Goal: Task Accomplishment & Management: Manage account settings

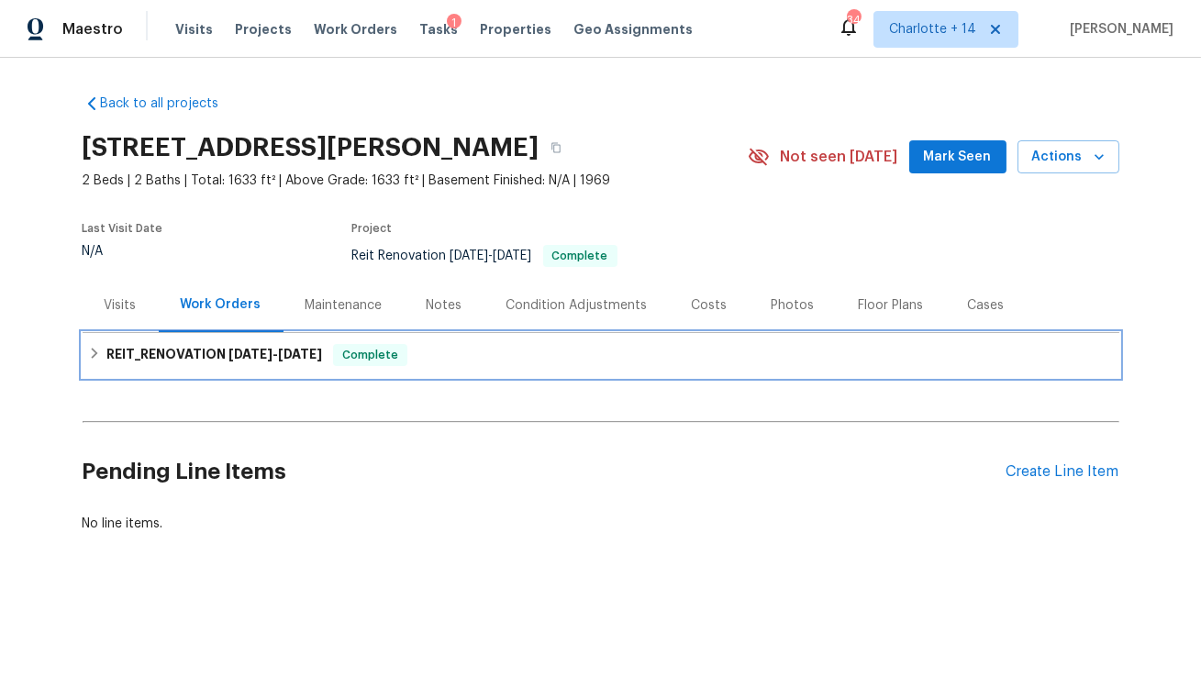
click at [237, 358] on span "7/14/25" at bounding box center [251, 354] width 44 height 13
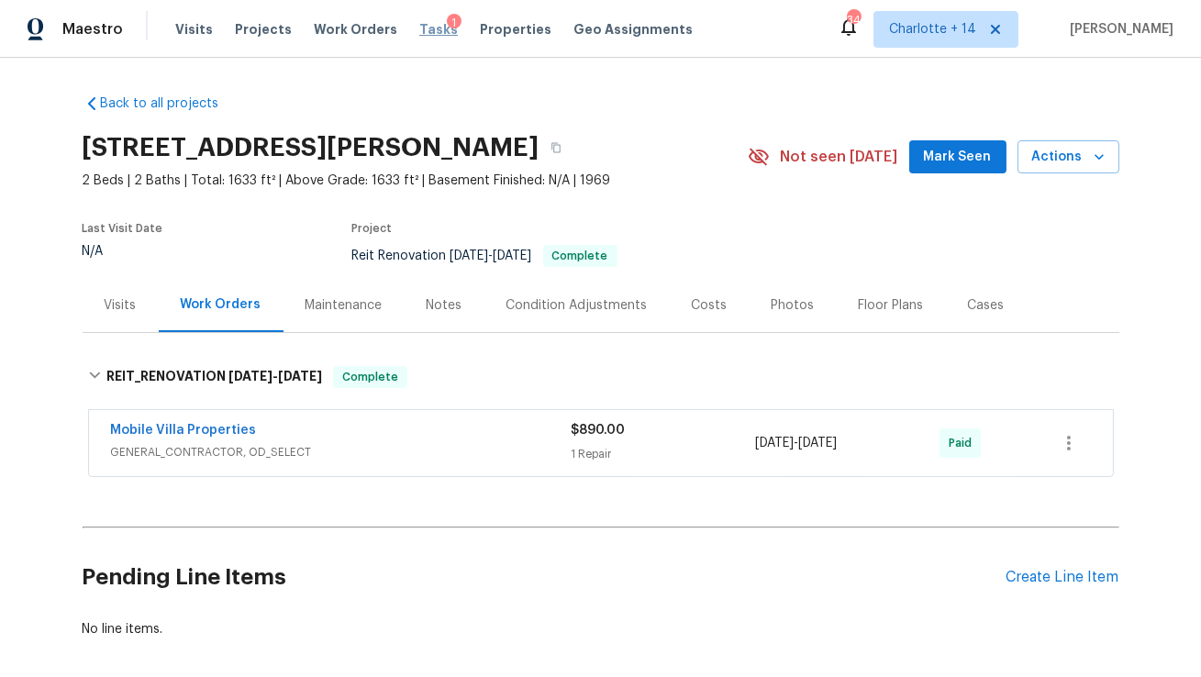
click at [419, 31] on span "Tasks" at bounding box center [438, 29] width 39 height 13
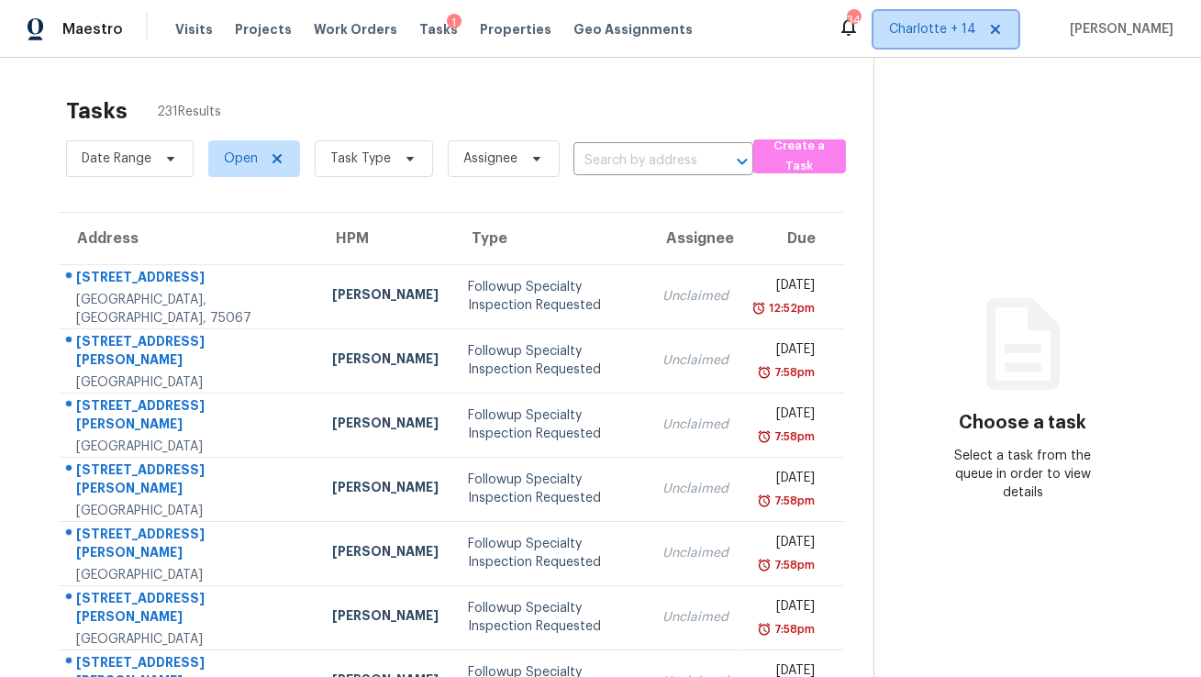
click at [1003, 30] on icon at bounding box center [995, 29] width 15 height 15
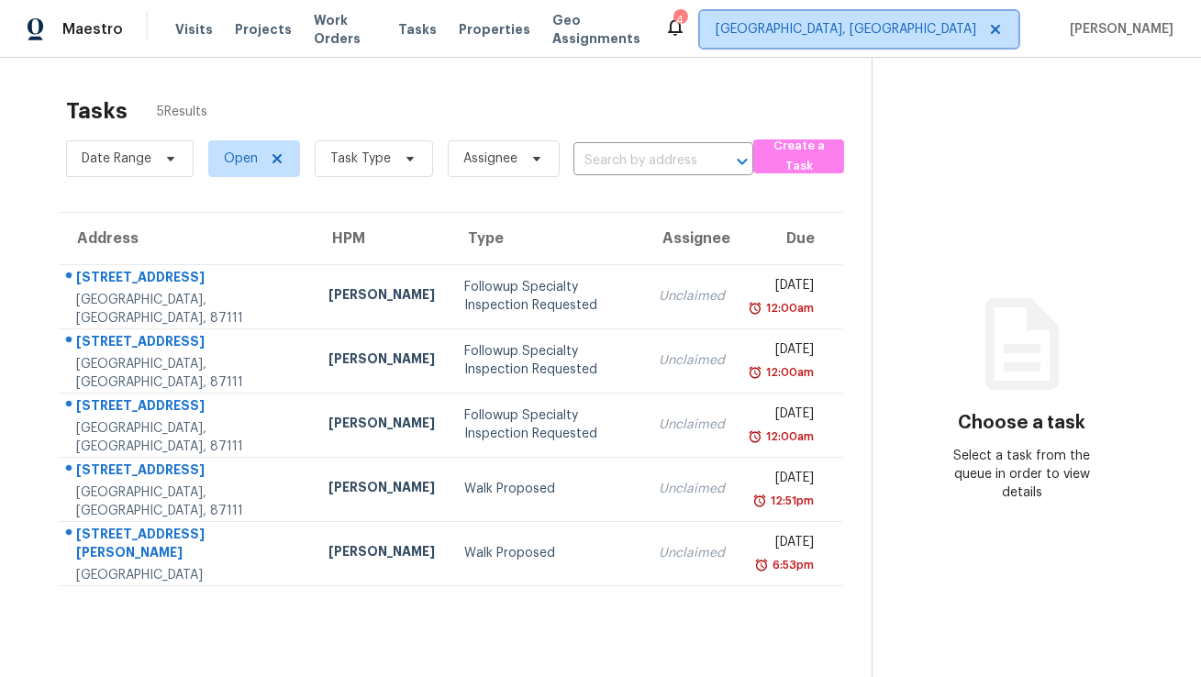
click at [950, 28] on span "Albuquerque, NM" at bounding box center [846, 29] width 261 height 18
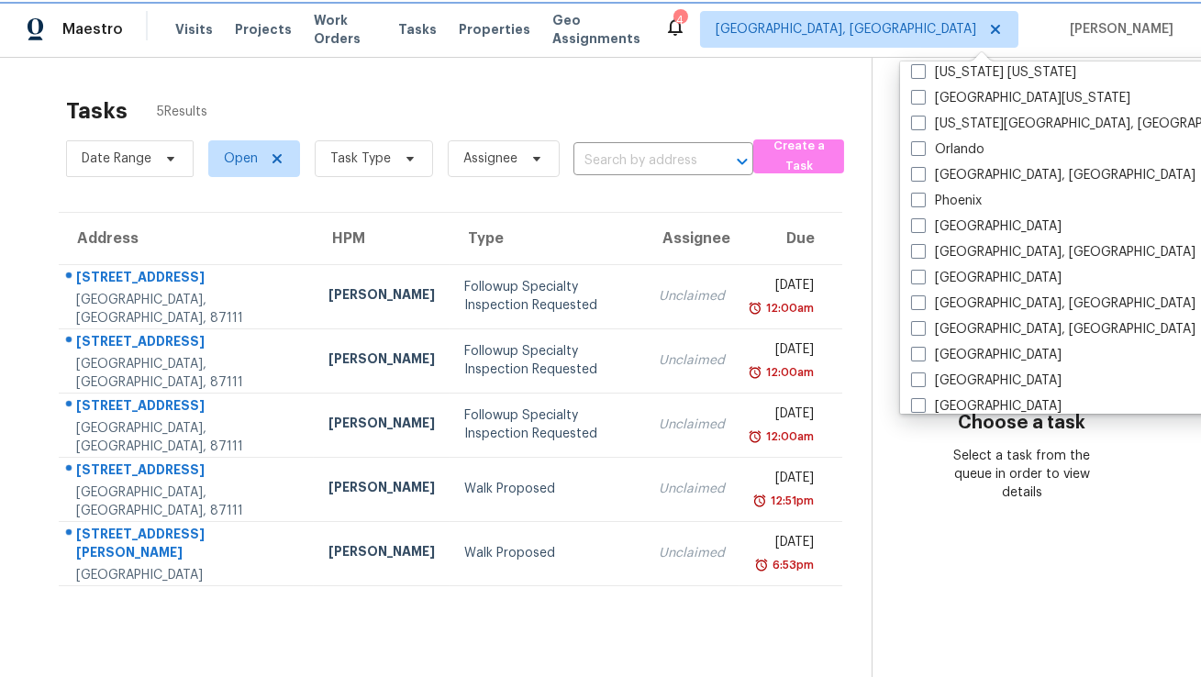
scroll to position [810, 0]
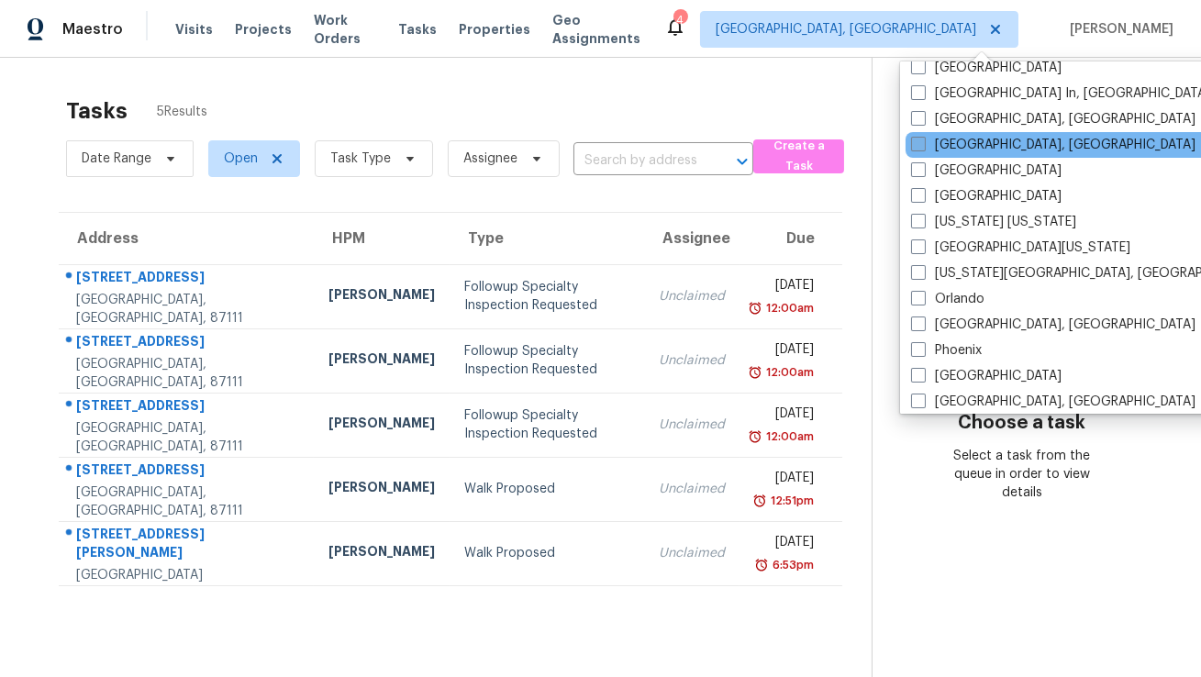
click at [946, 145] on label "[GEOGRAPHIC_DATA], [GEOGRAPHIC_DATA]" at bounding box center [1053, 145] width 284 height 18
click at [923, 145] on input "[GEOGRAPHIC_DATA], [GEOGRAPHIC_DATA]" at bounding box center [917, 142] width 12 height 12
checkbox input "true"
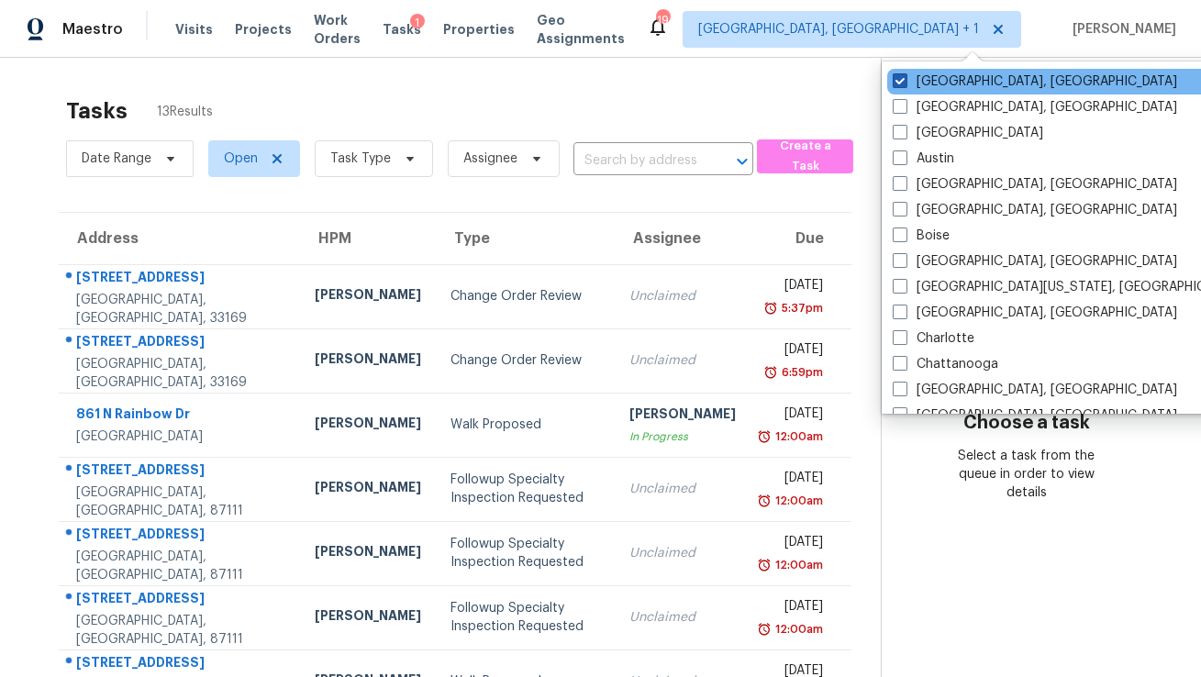
click at [954, 81] on label "Albuquerque, NM" at bounding box center [1035, 81] width 284 height 18
click at [905, 81] on input "Albuquerque, NM" at bounding box center [899, 78] width 12 height 12
checkbox input "false"
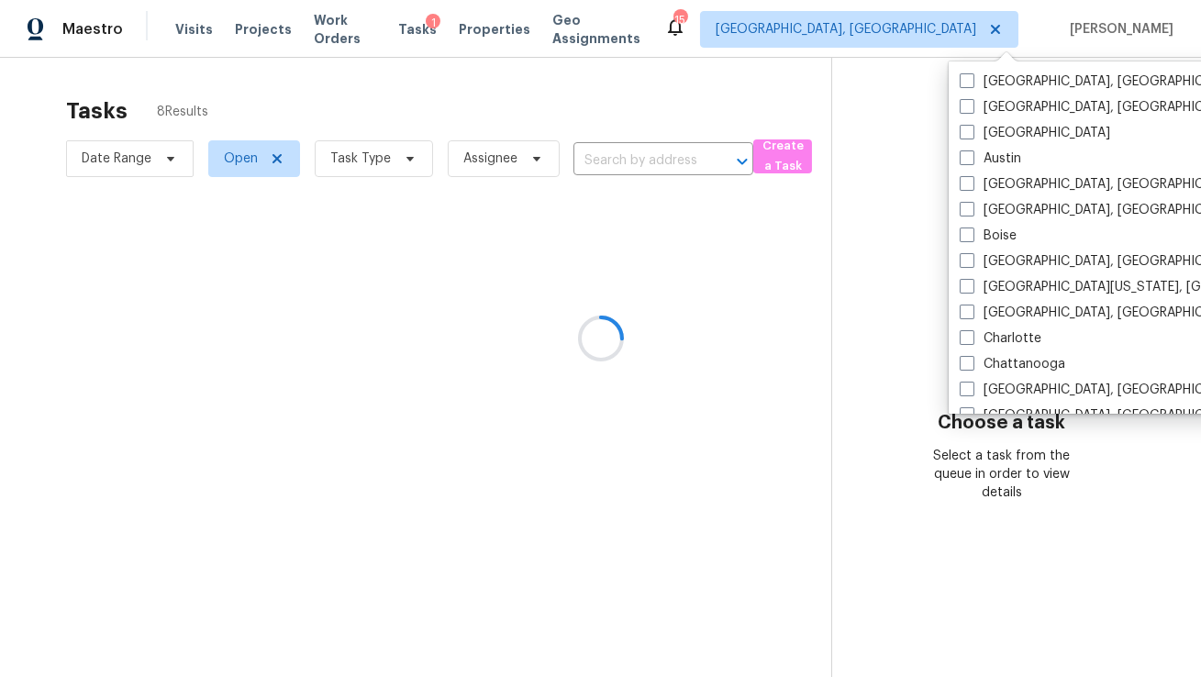
click at [718, 84] on div at bounding box center [600, 338] width 1201 height 677
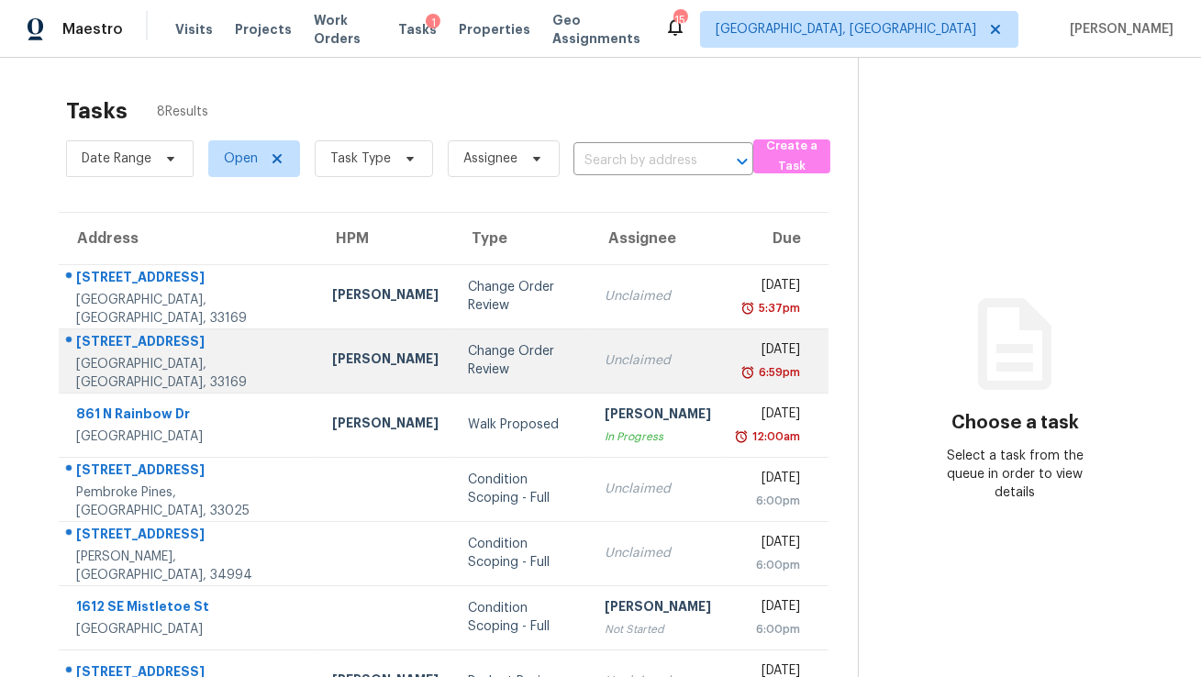
scroll to position [18, 0]
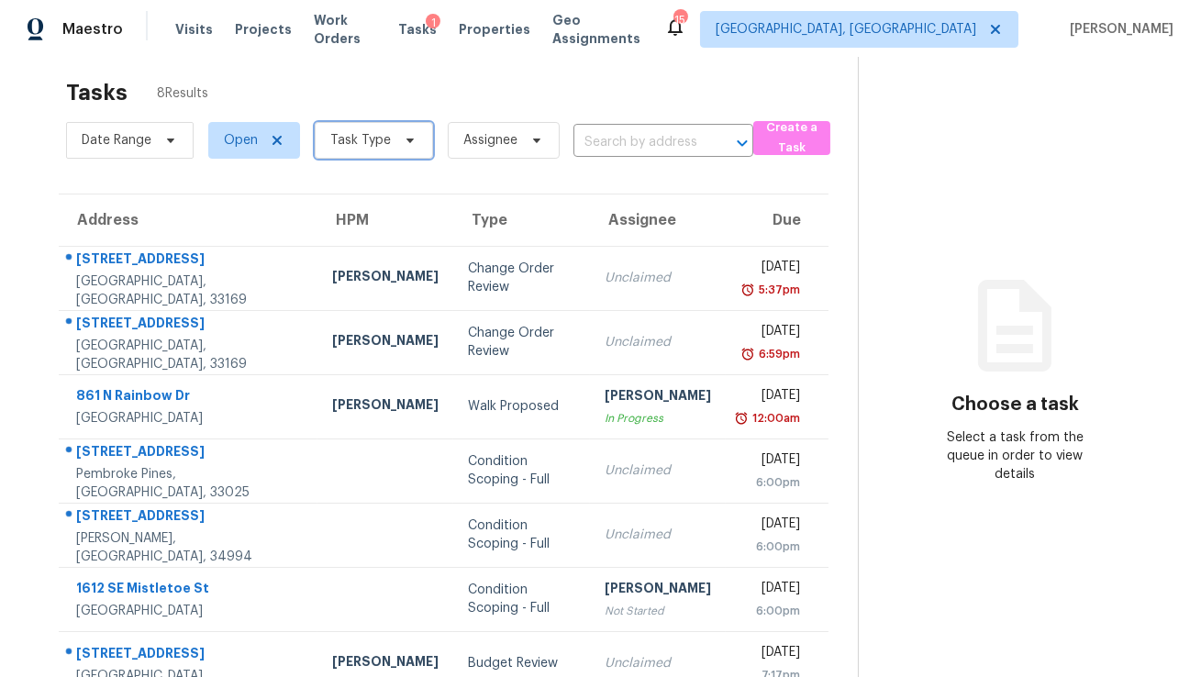
click at [354, 145] on span "Task Type" at bounding box center [360, 140] width 61 height 18
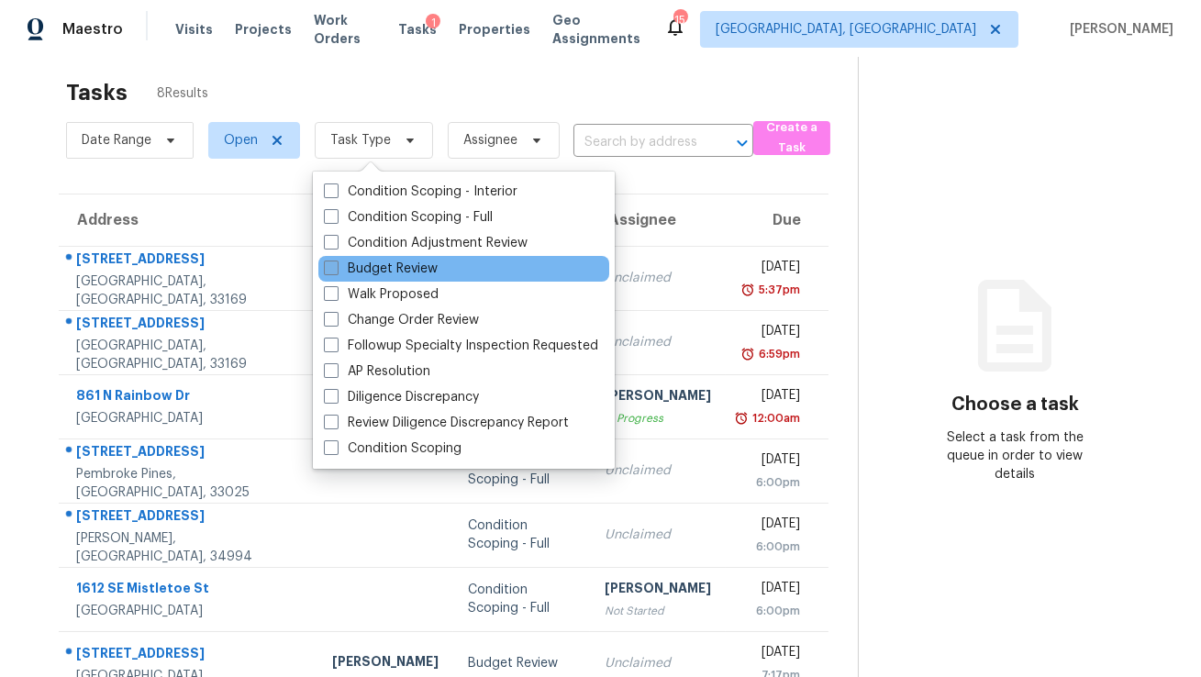
click at [392, 266] on label "Budget Review" at bounding box center [381, 269] width 114 height 18
click at [336, 266] on input "Budget Review" at bounding box center [330, 266] width 12 height 12
checkbox input "true"
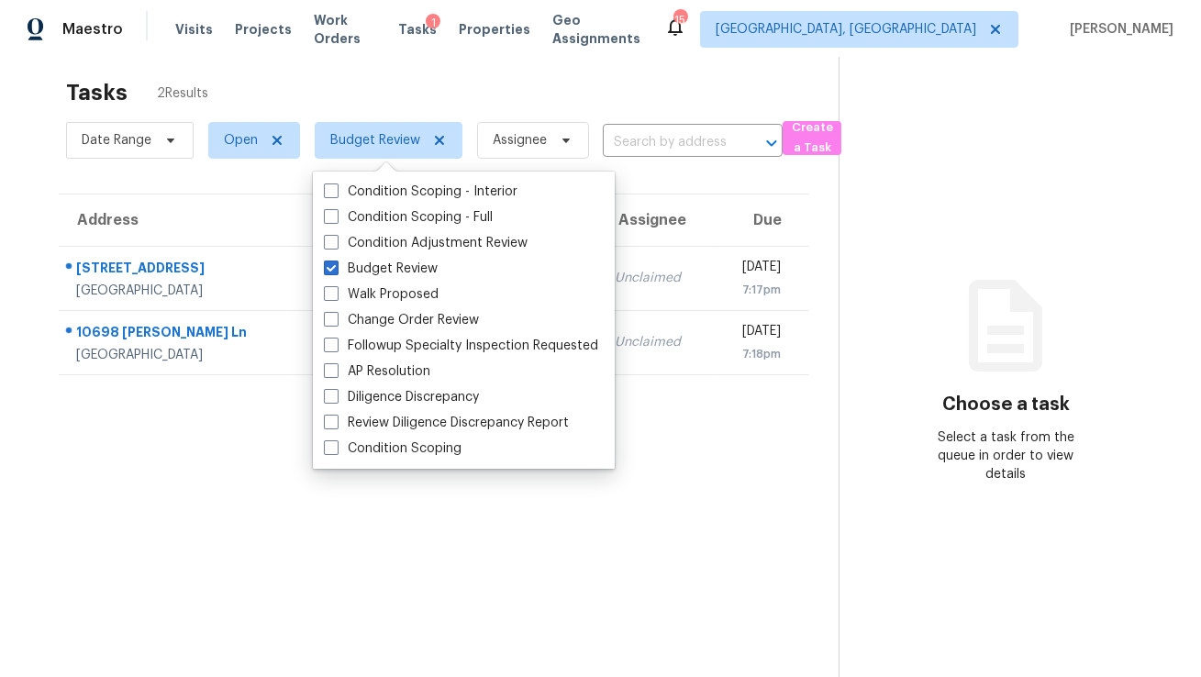
click at [500, 78] on div "Tasks 2 Results" at bounding box center [452, 93] width 773 height 48
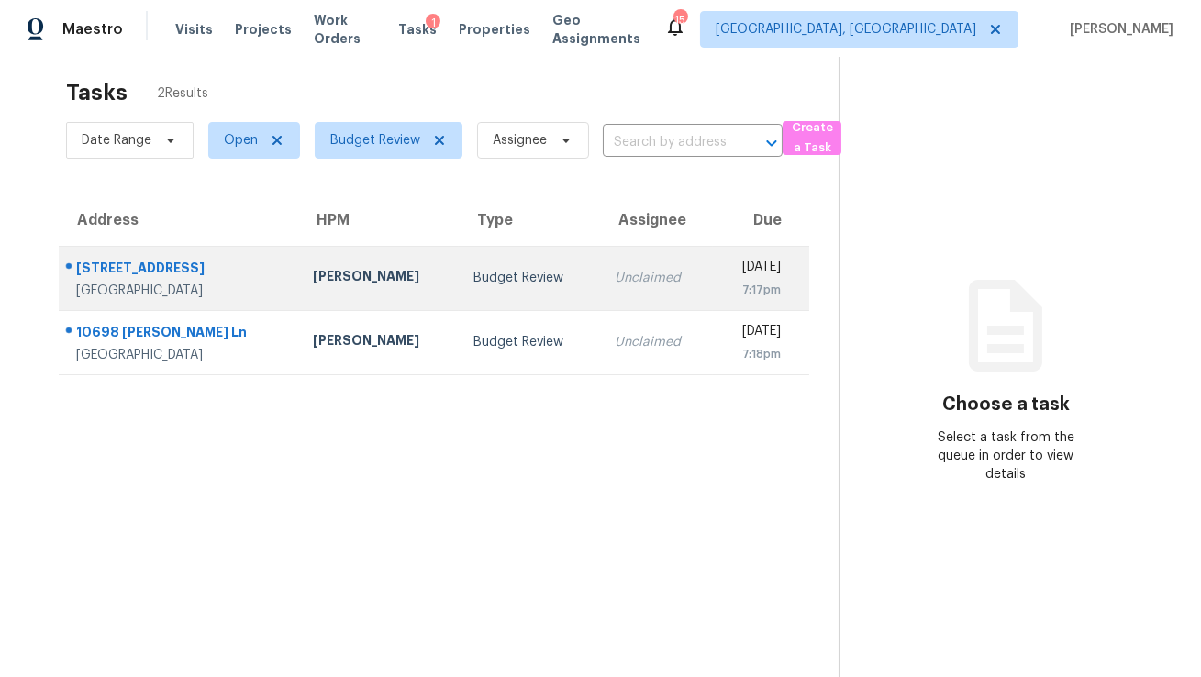
click at [258, 264] on div "1417 14th Ct" at bounding box center [179, 270] width 207 height 23
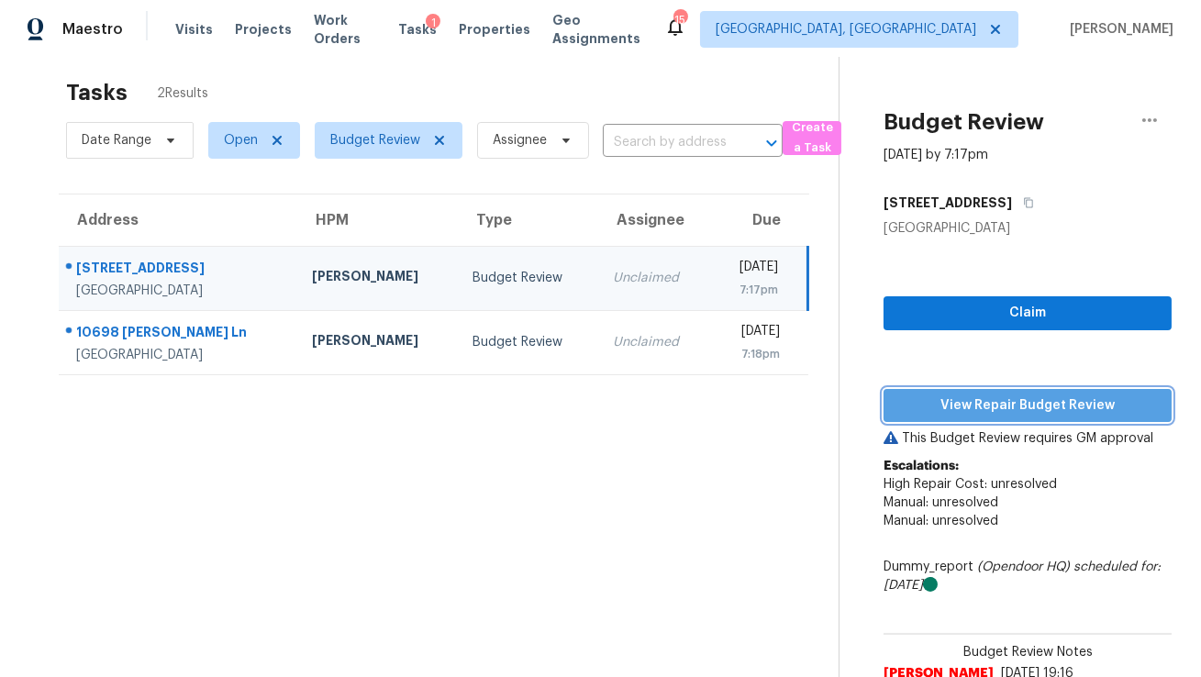
click at [950, 408] on span "View Repair Budget Review" at bounding box center [1027, 406] width 259 height 23
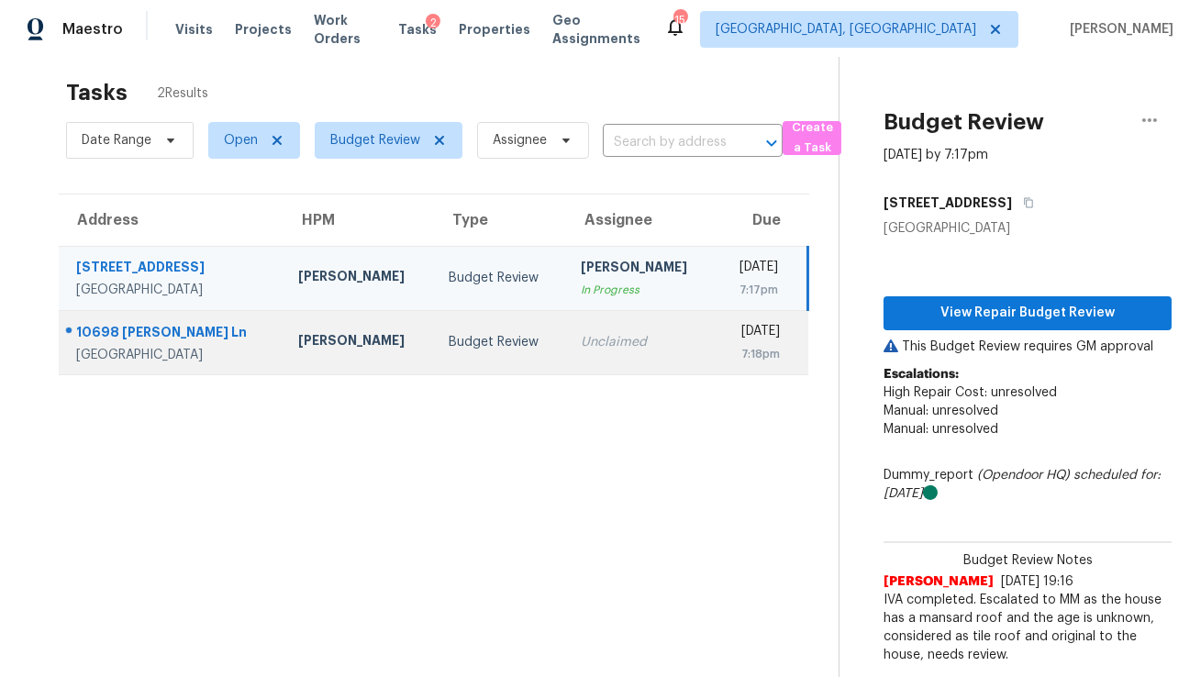
click at [473, 337] on div "Budget Review" at bounding box center [500, 342] width 103 height 18
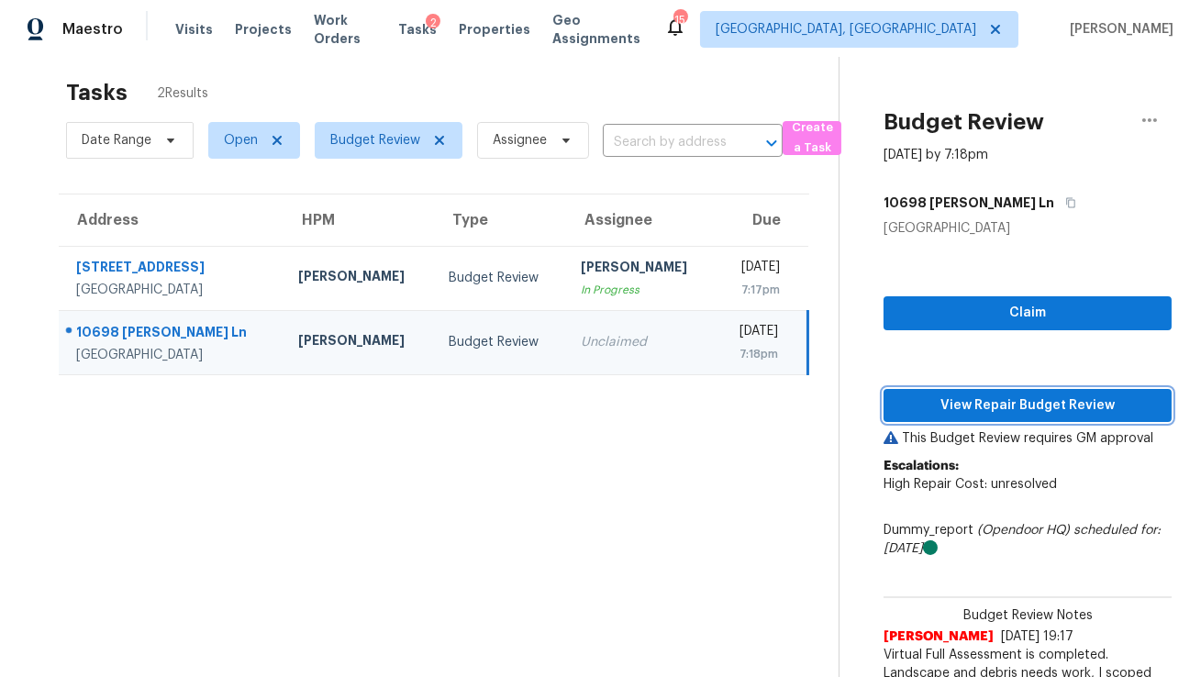
click at [1063, 408] on span "View Repair Budget Review" at bounding box center [1027, 406] width 259 height 23
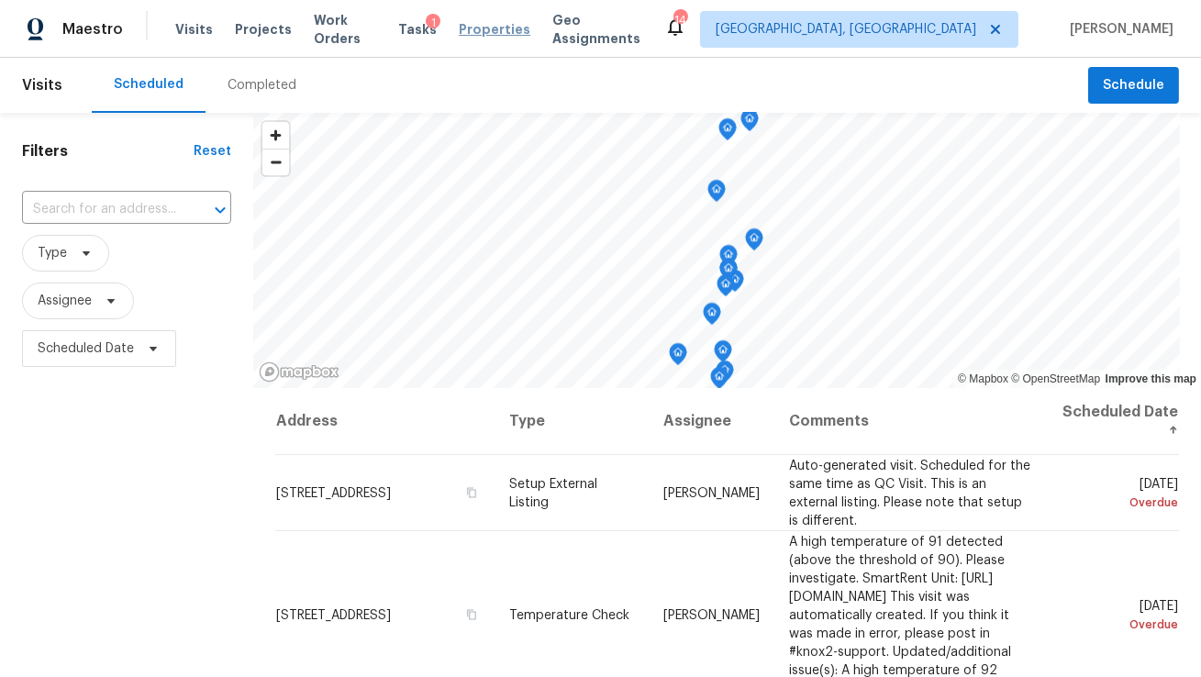
click at [520, 33] on span "Properties" at bounding box center [495, 29] width 72 height 18
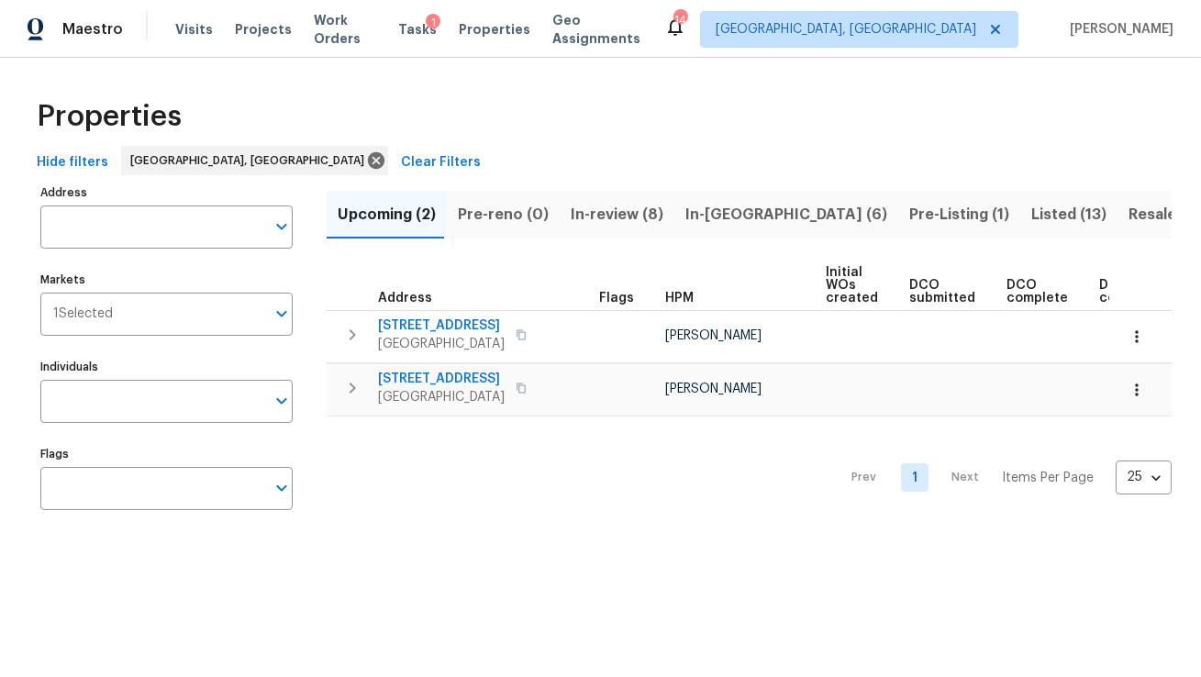
click at [68, 153] on span "Hide filters" at bounding box center [73, 162] width 72 height 23
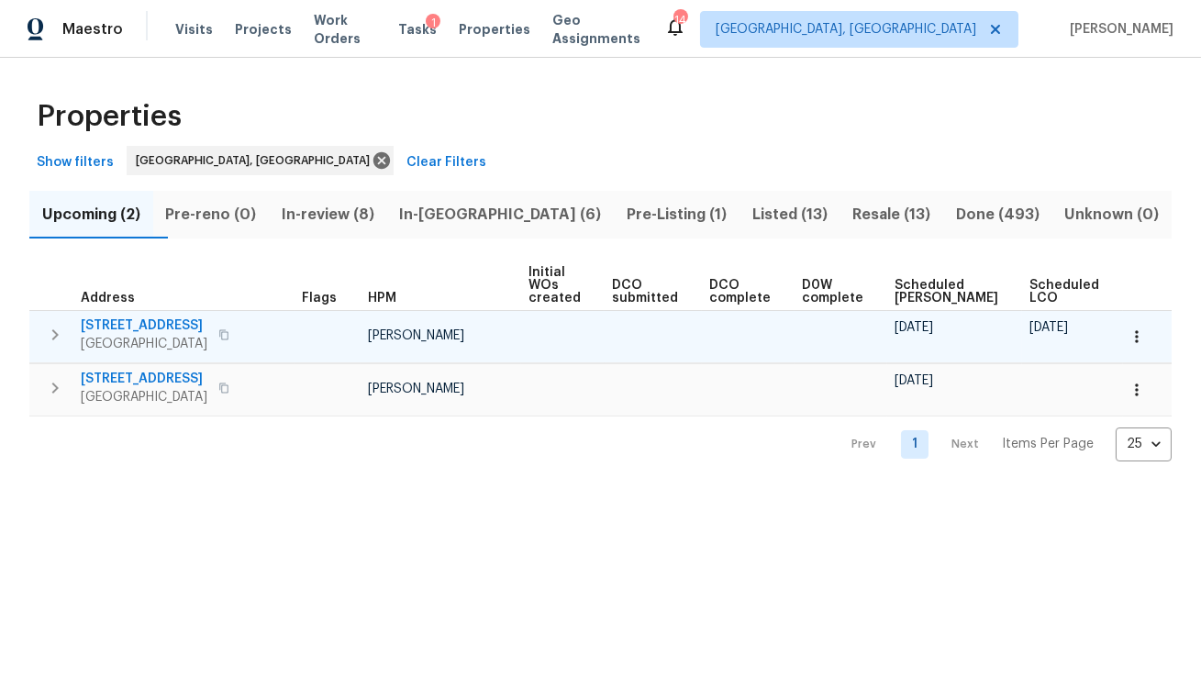
click at [1136, 337] on icon "button" at bounding box center [1136, 336] width 3 height 12
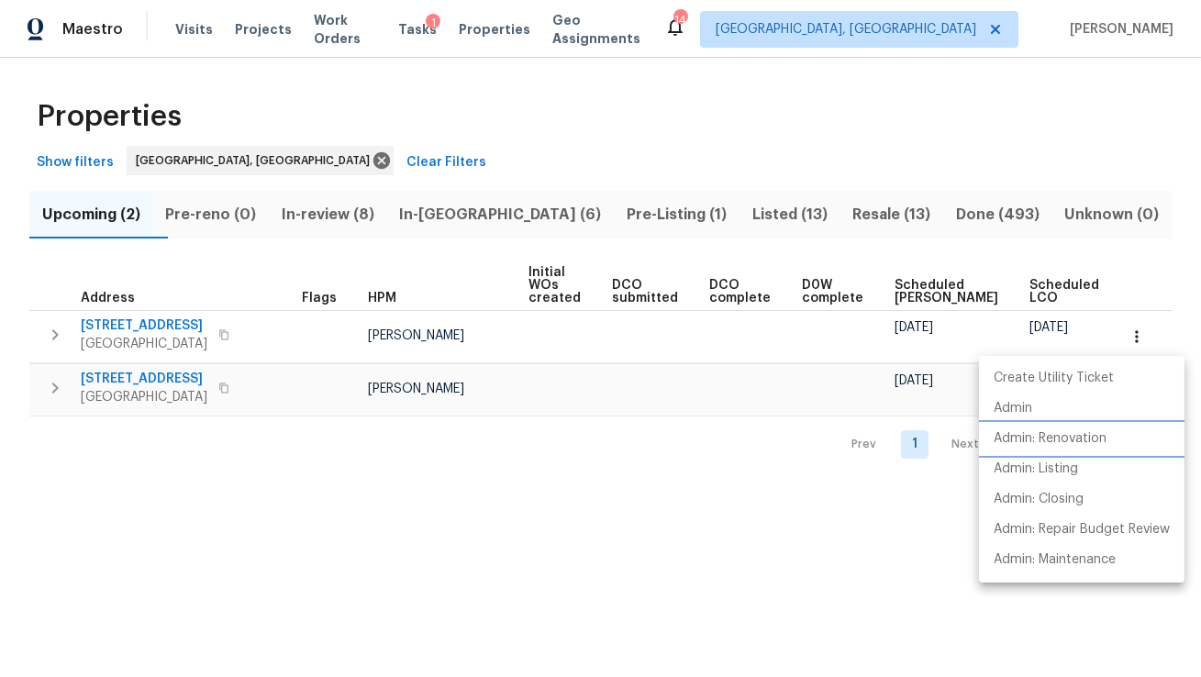
click at [1076, 445] on p "Admin: Renovation" at bounding box center [1050, 438] width 113 height 19
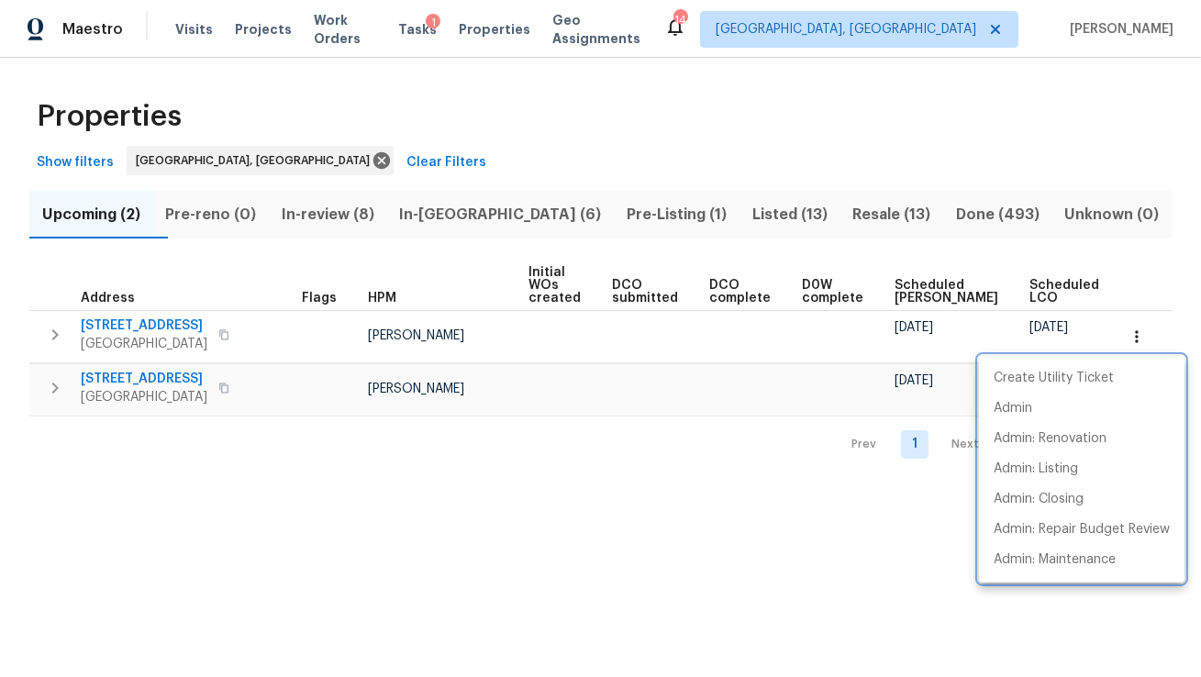
click at [748, 217] on div at bounding box center [600, 338] width 1201 height 677
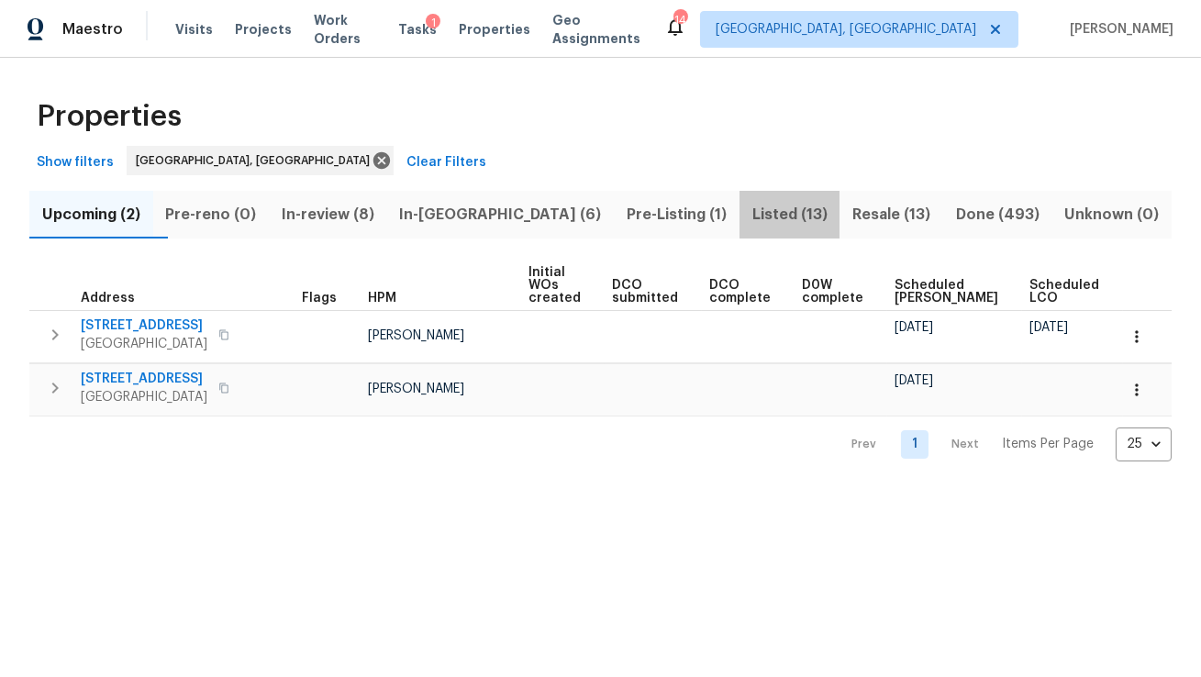
click at [751, 206] on span "Listed (13)" at bounding box center [790, 215] width 79 height 26
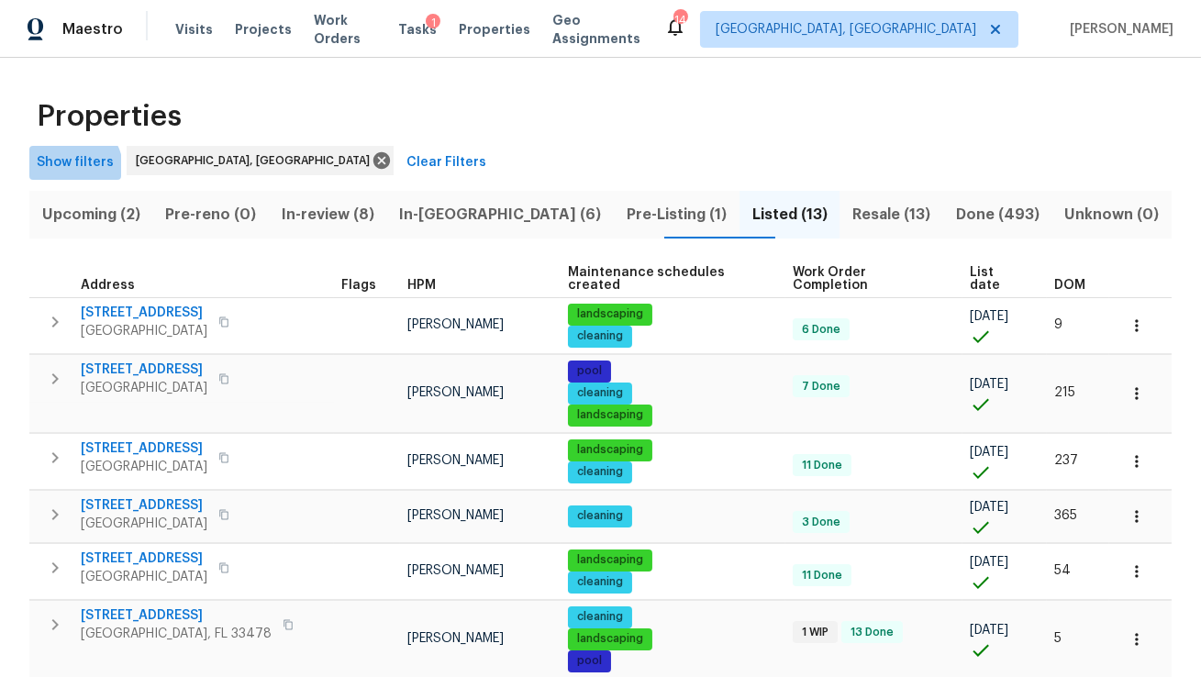
click at [72, 168] on span "Show filters" at bounding box center [75, 162] width 77 height 23
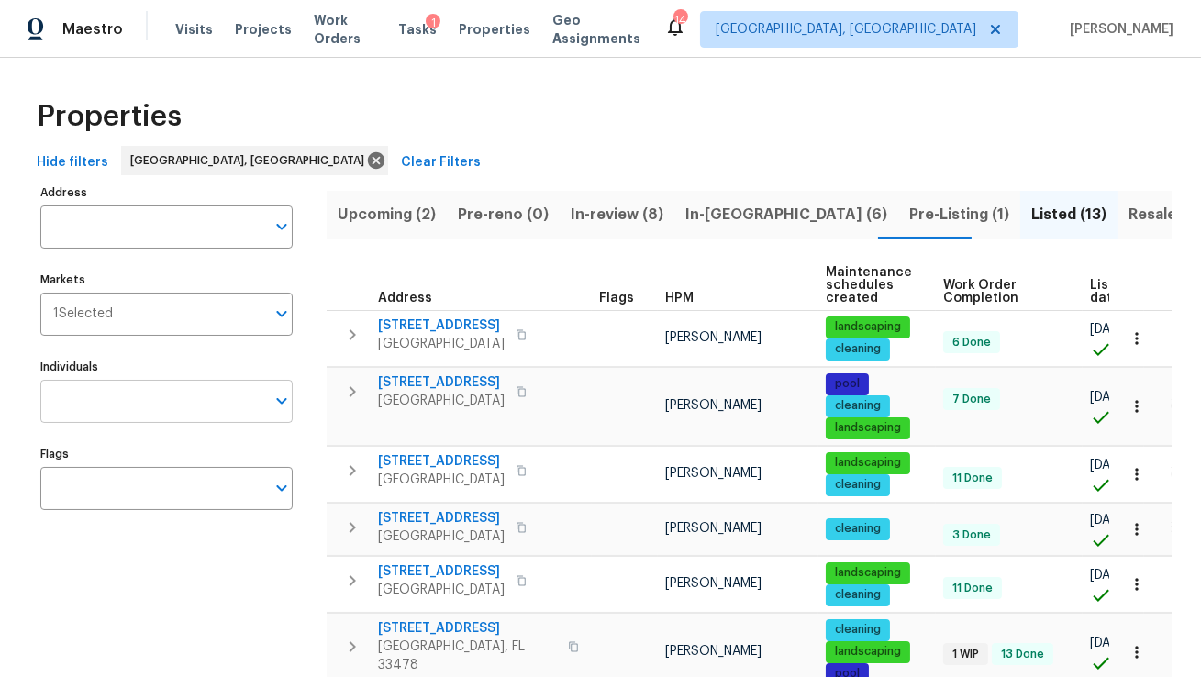
click at [131, 397] on input "Individuals" at bounding box center [152, 401] width 225 height 43
type input "[PERSON_NAME]"
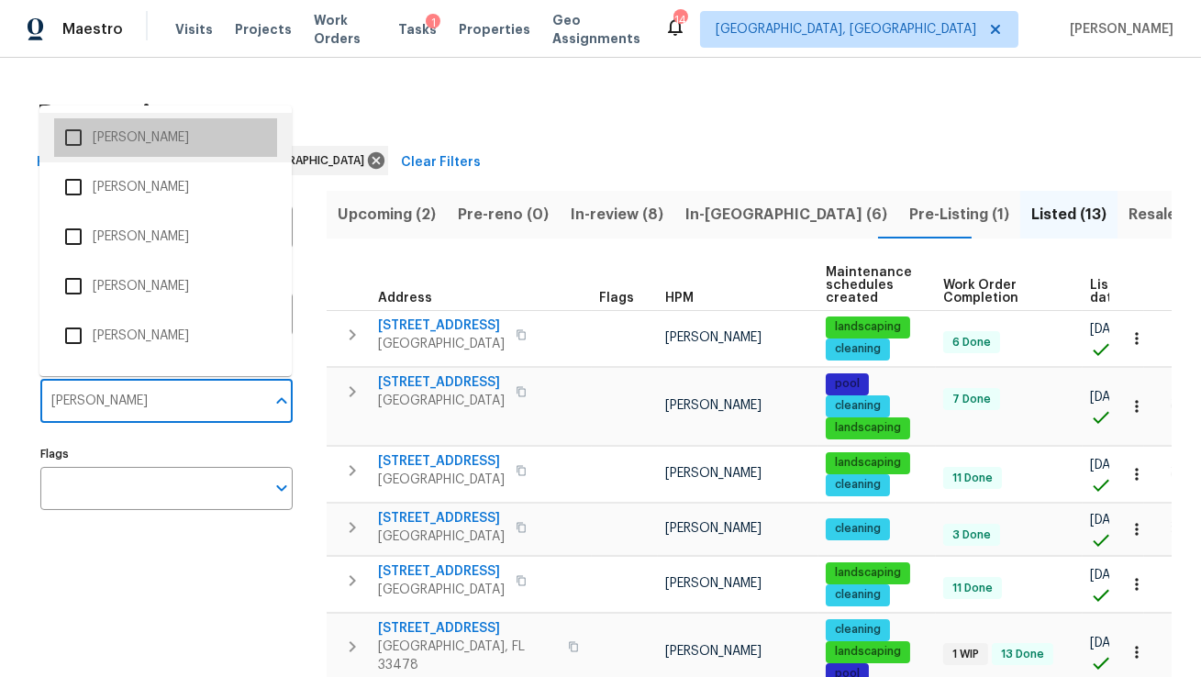
click at [146, 148] on li "[PERSON_NAME]" at bounding box center [165, 137] width 223 height 39
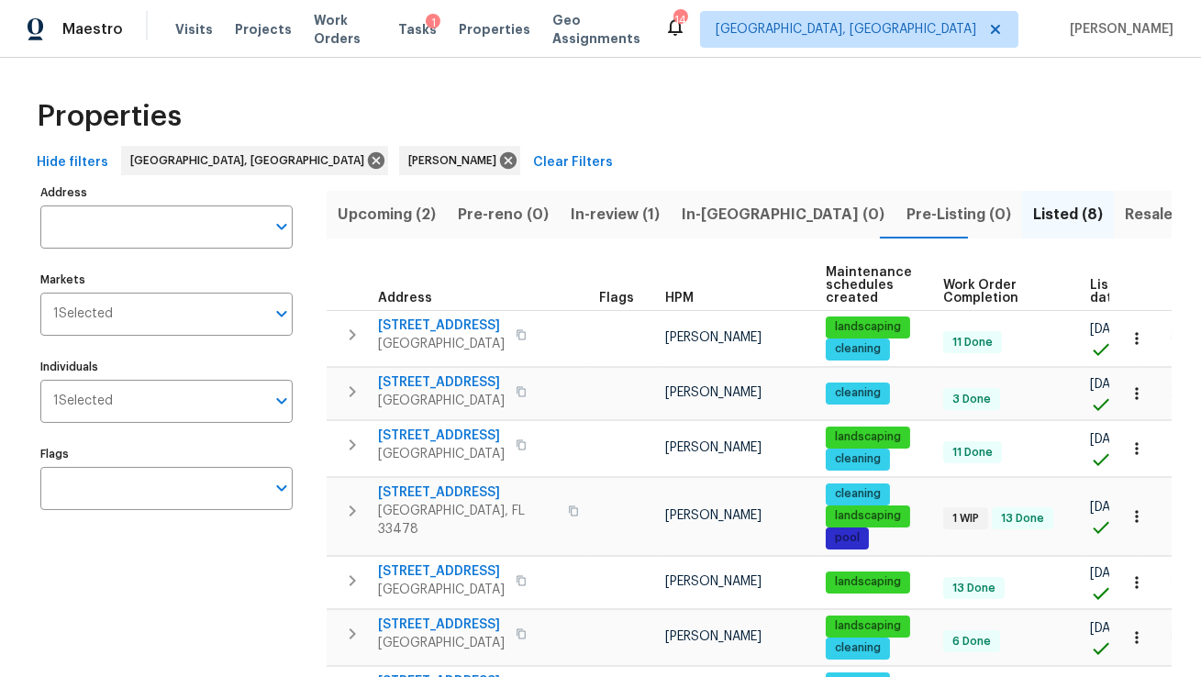
click at [68, 162] on span "Hide filters" at bounding box center [73, 162] width 72 height 23
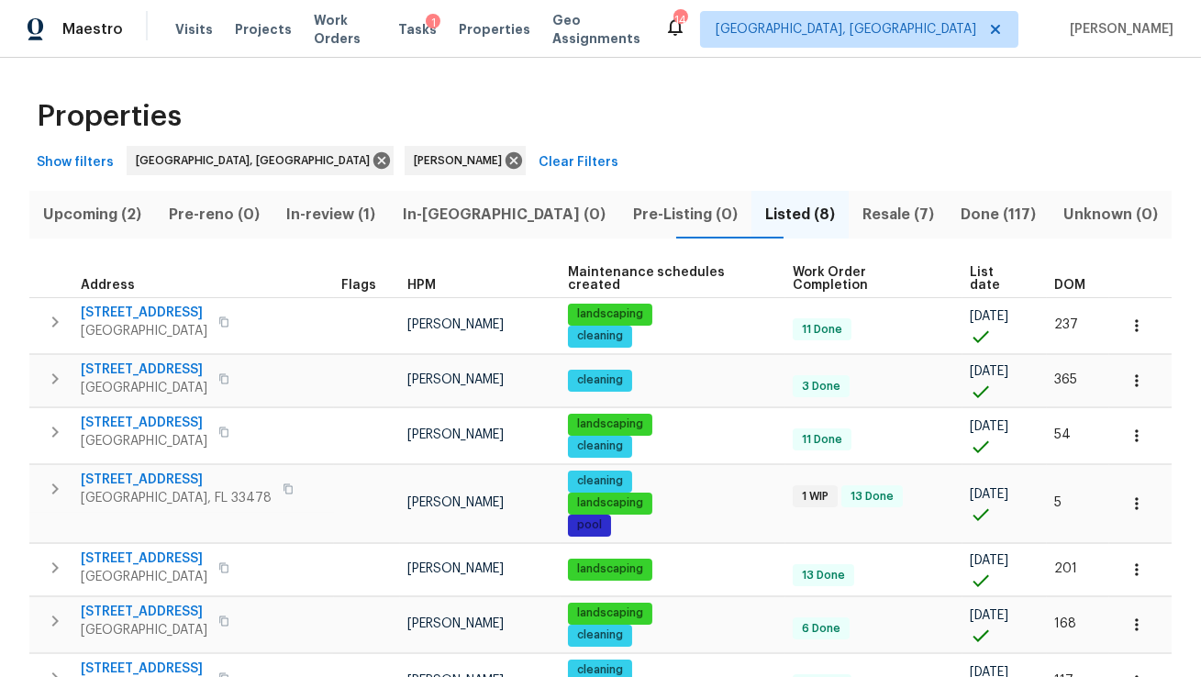
click at [970, 267] on span "List date" at bounding box center [996, 279] width 53 height 26
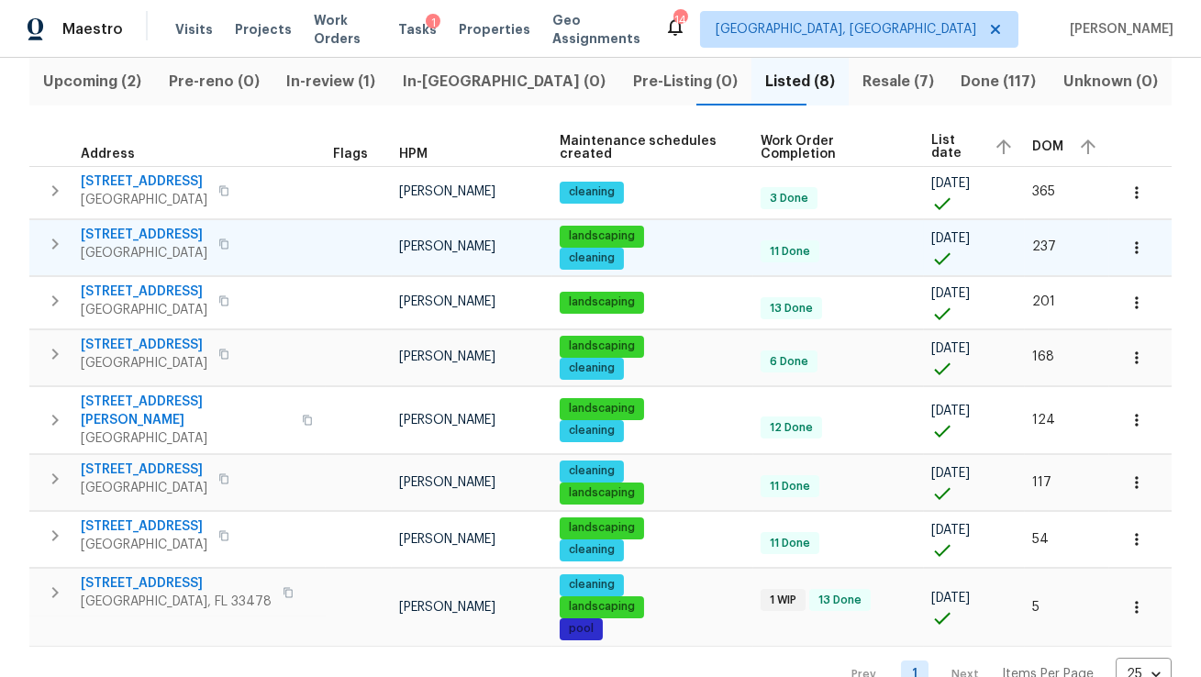
scroll to position [174, 0]
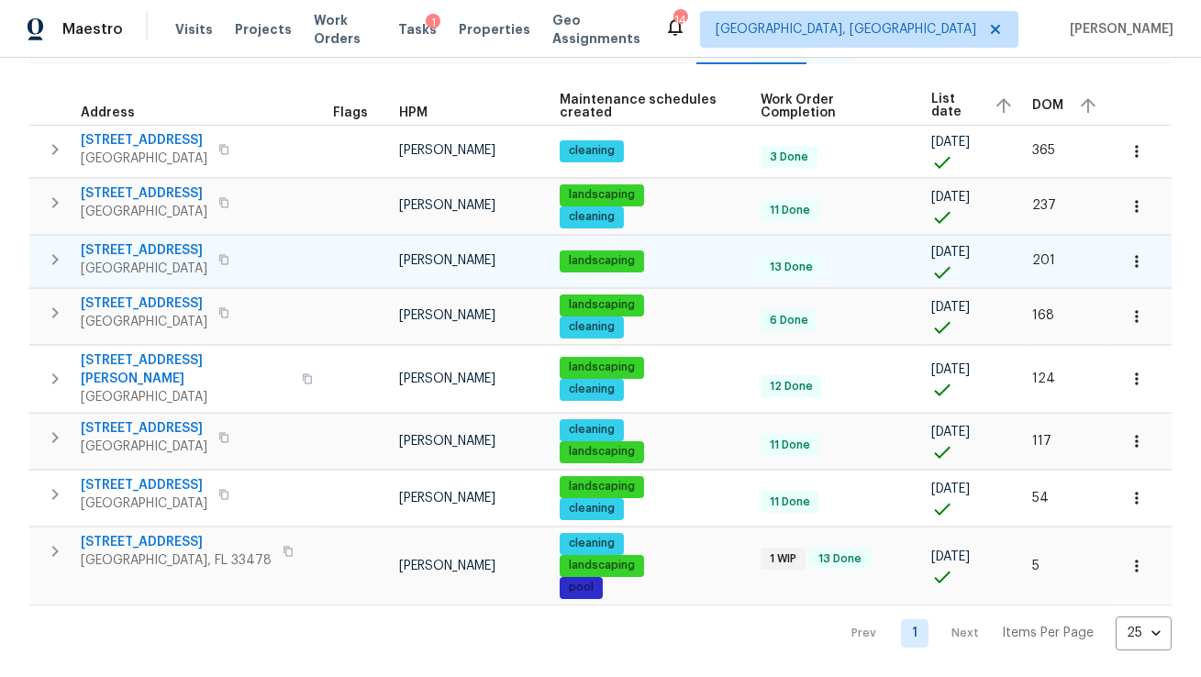
click at [1139, 271] on icon "button" at bounding box center [1137, 261] width 18 height 18
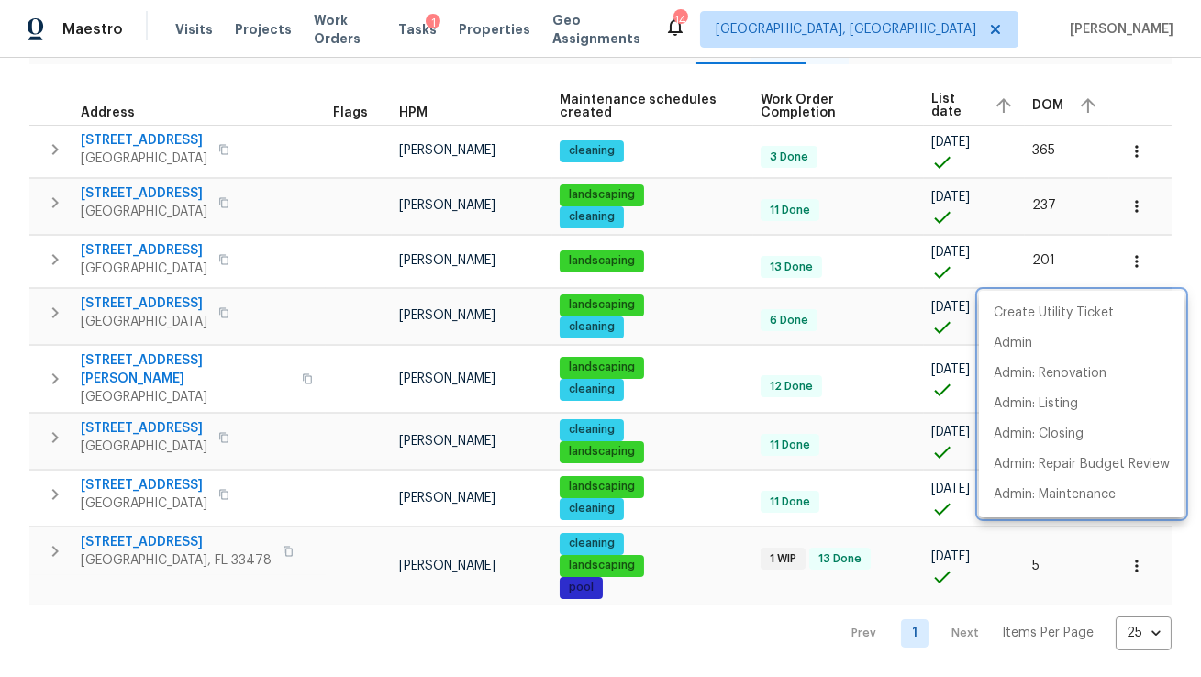
click at [51, 266] on div at bounding box center [600, 338] width 1201 height 677
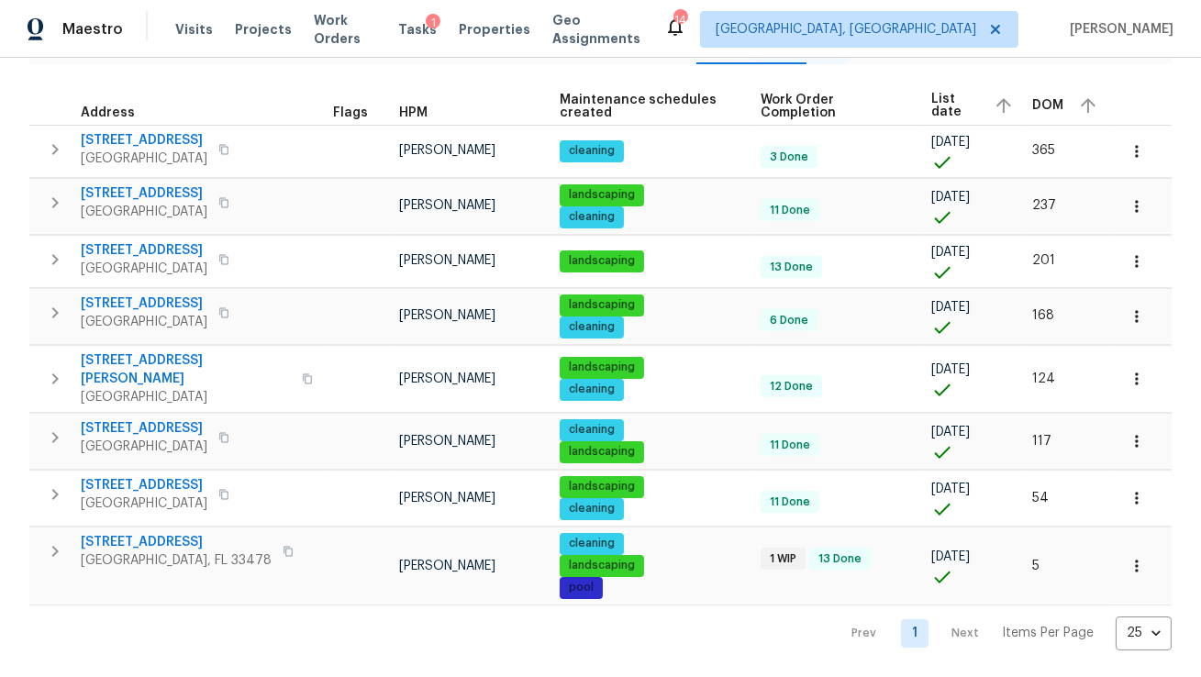
click at [51, 266] on icon "button" at bounding box center [55, 260] width 22 height 22
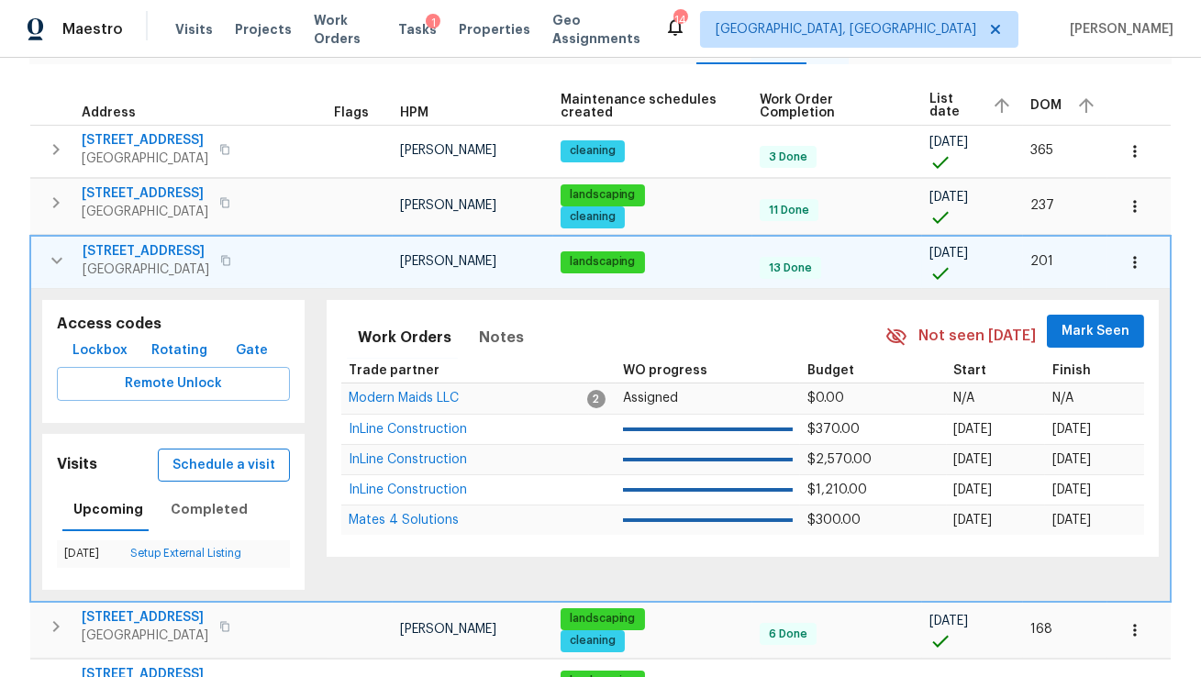
click at [210, 477] on span "Schedule a visit" at bounding box center [224, 465] width 103 height 23
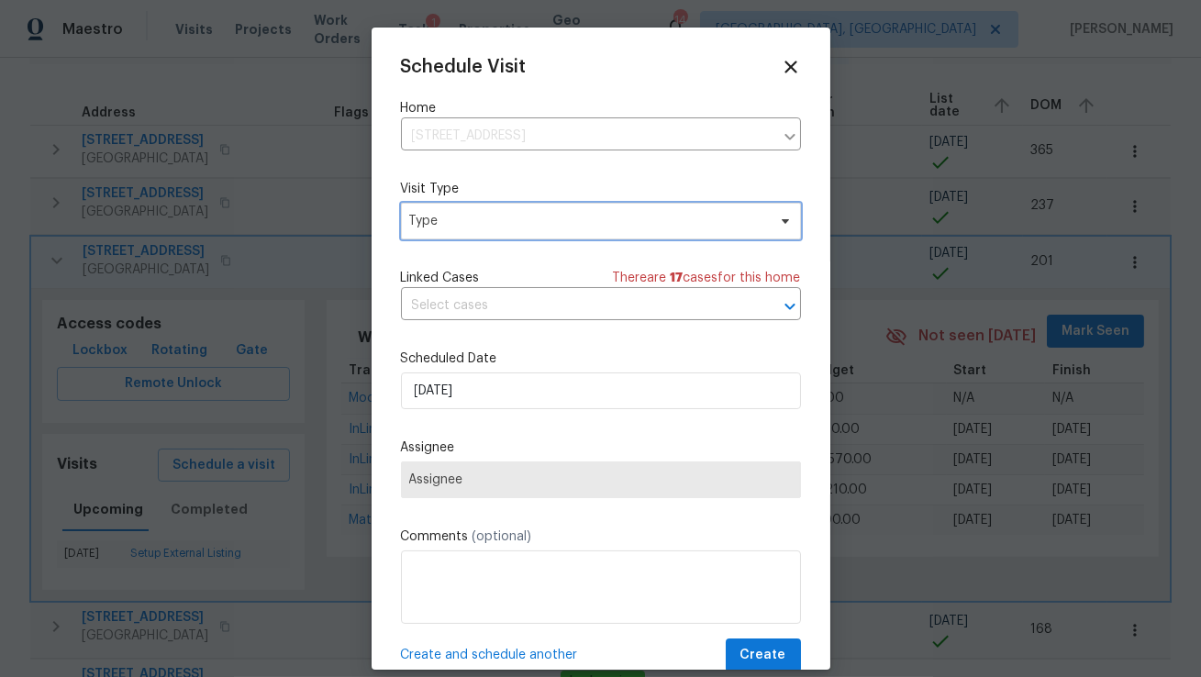
click at [484, 220] on span "Type" at bounding box center [587, 221] width 357 height 18
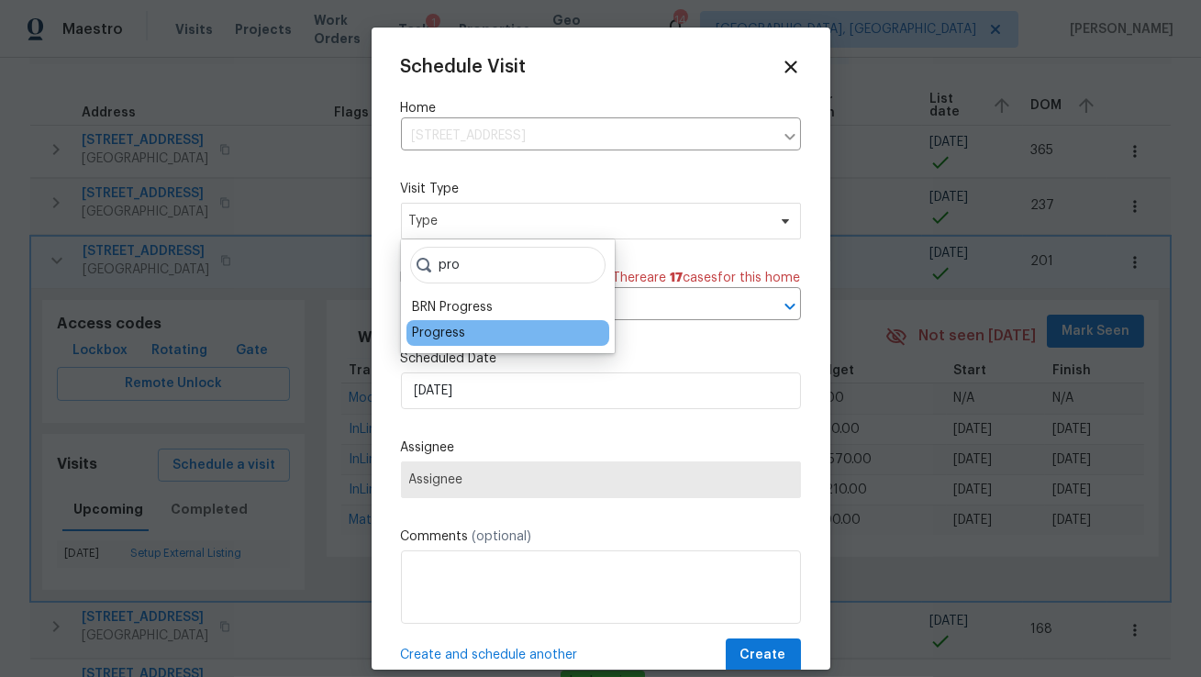
type input "pro"
click at [444, 342] on div "Progress" at bounding box center [508, 333] width 203 height 26
click at [439, 336] on div "Progress" at bounding box center [438, 333] width 53 height 18
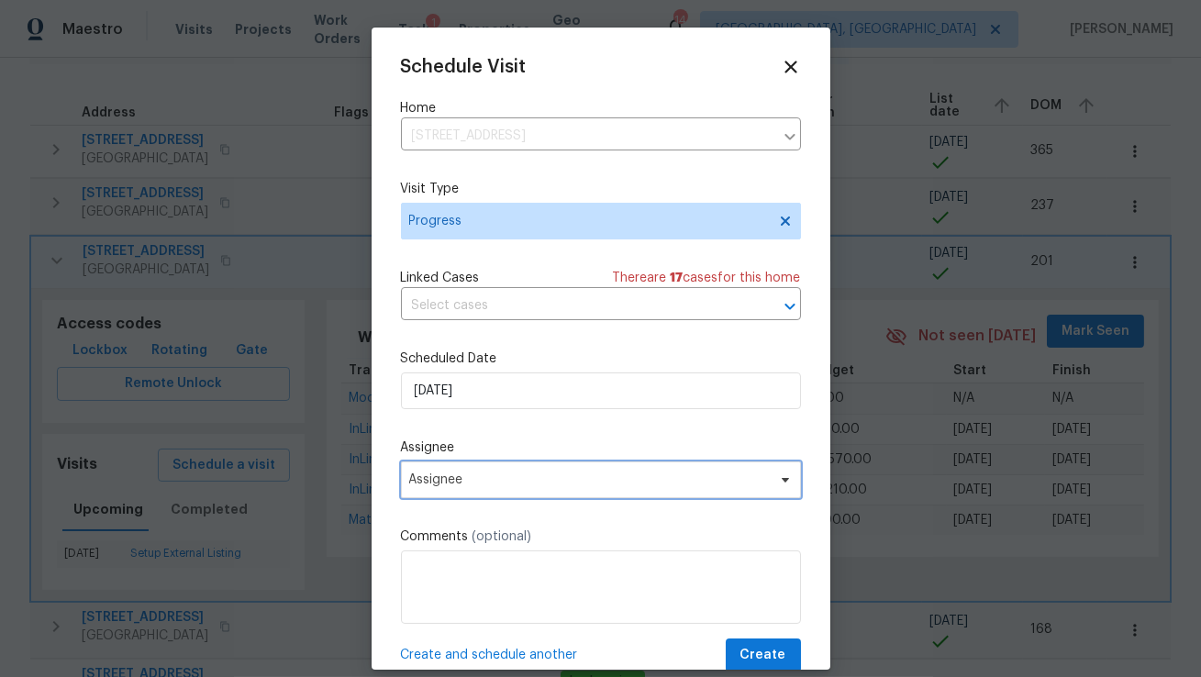
click at [465, 485] on span "Assignee" at bounding box center [589, 480] width 360 height 15
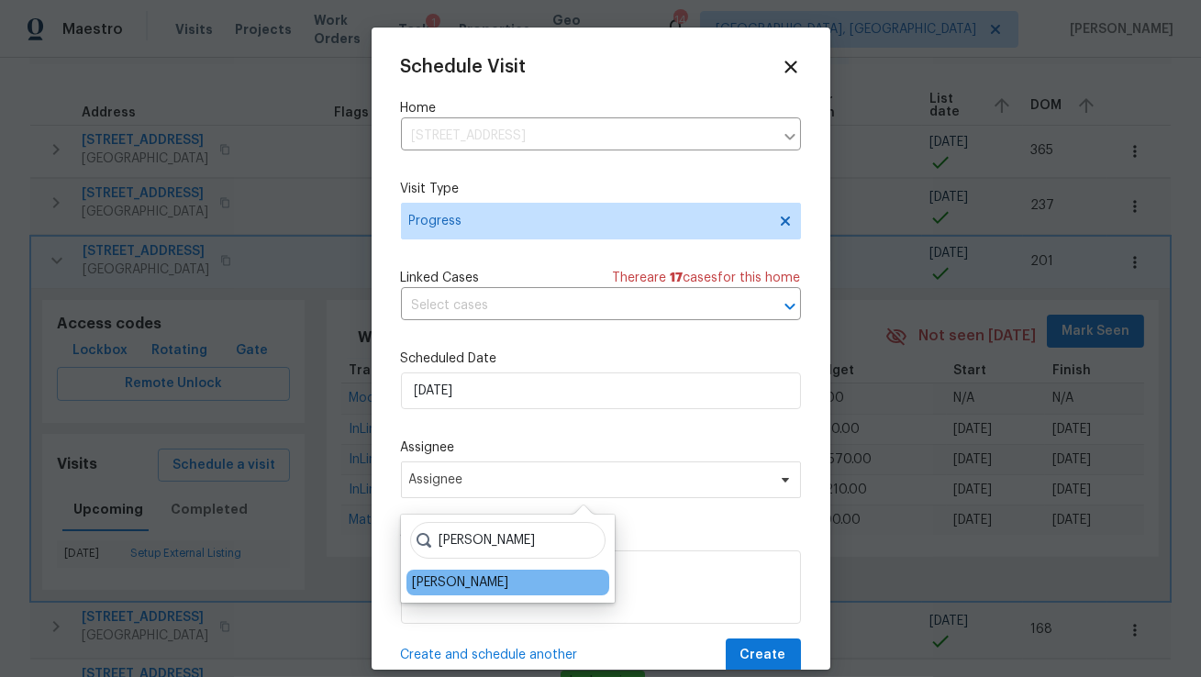
type input "[PERSON_NAME]"
click at [453, 583] on div "[PERSON_NAME]" at bounding box center [460, 583] width 96 height 18
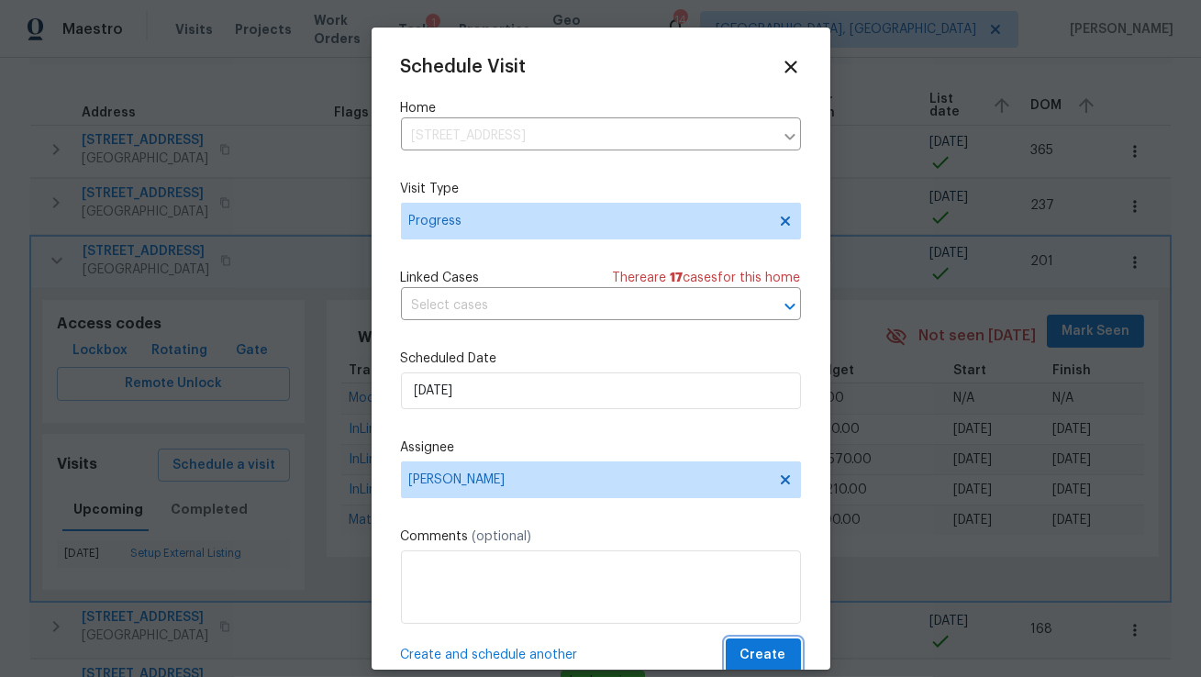
click at [752, 653] on span "Create" at bounding box center [764, 655] width 46 height 23
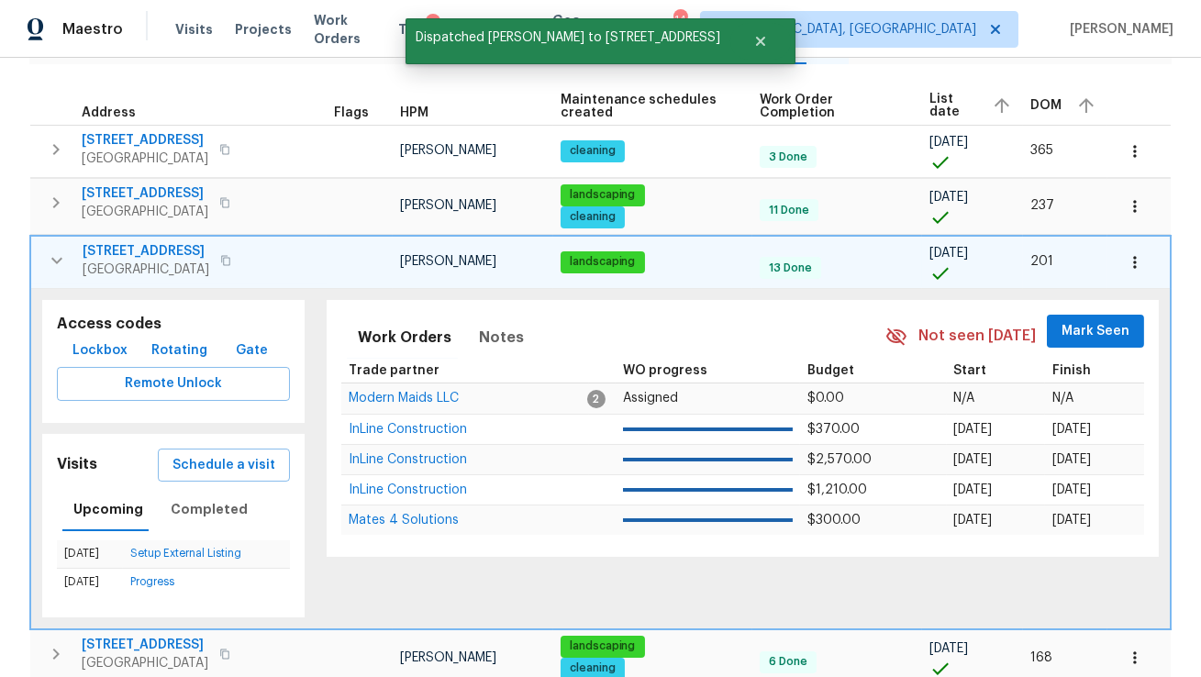
click at [51, 272] on icon "button" at bounding box center [57, 261] width 22 height 22
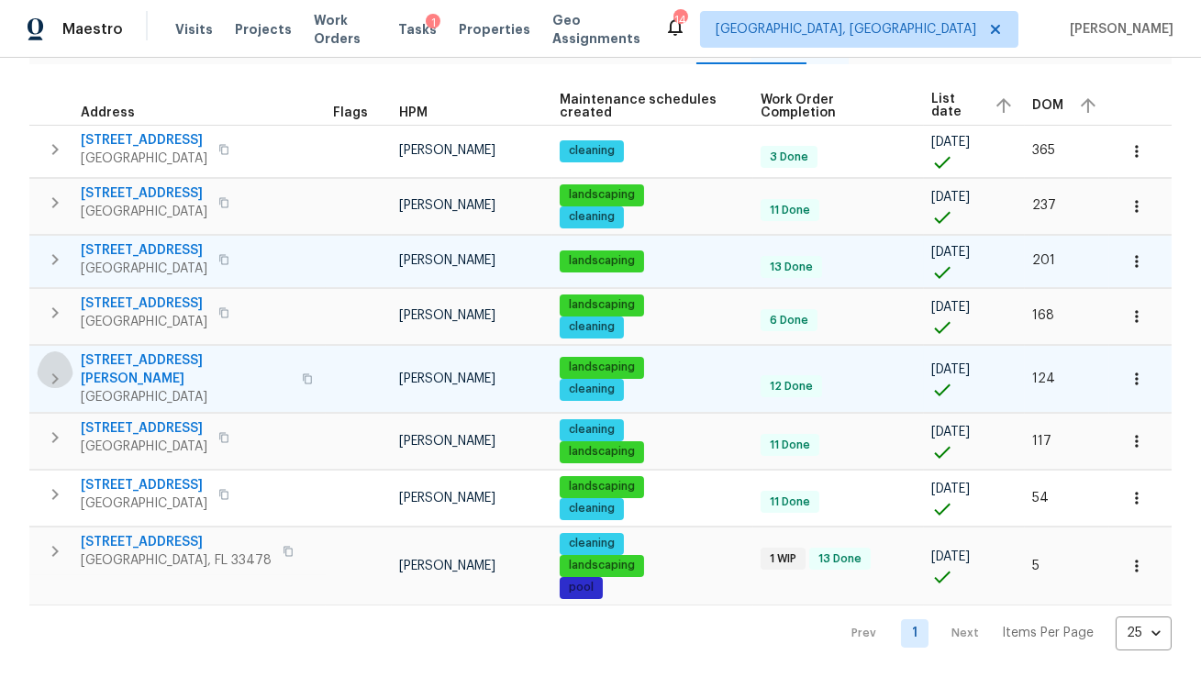
click at [61, 371] on icon "button" at bounding box center [55, 379] width 22 height 22
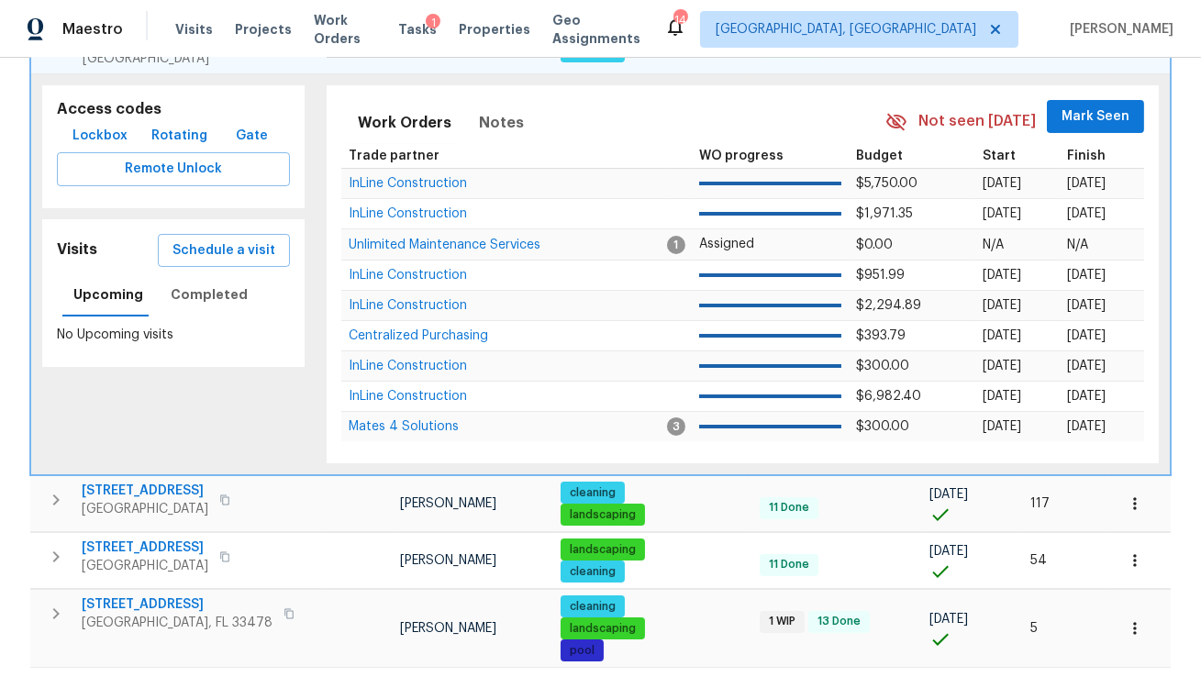
scroll to position [558, 0]
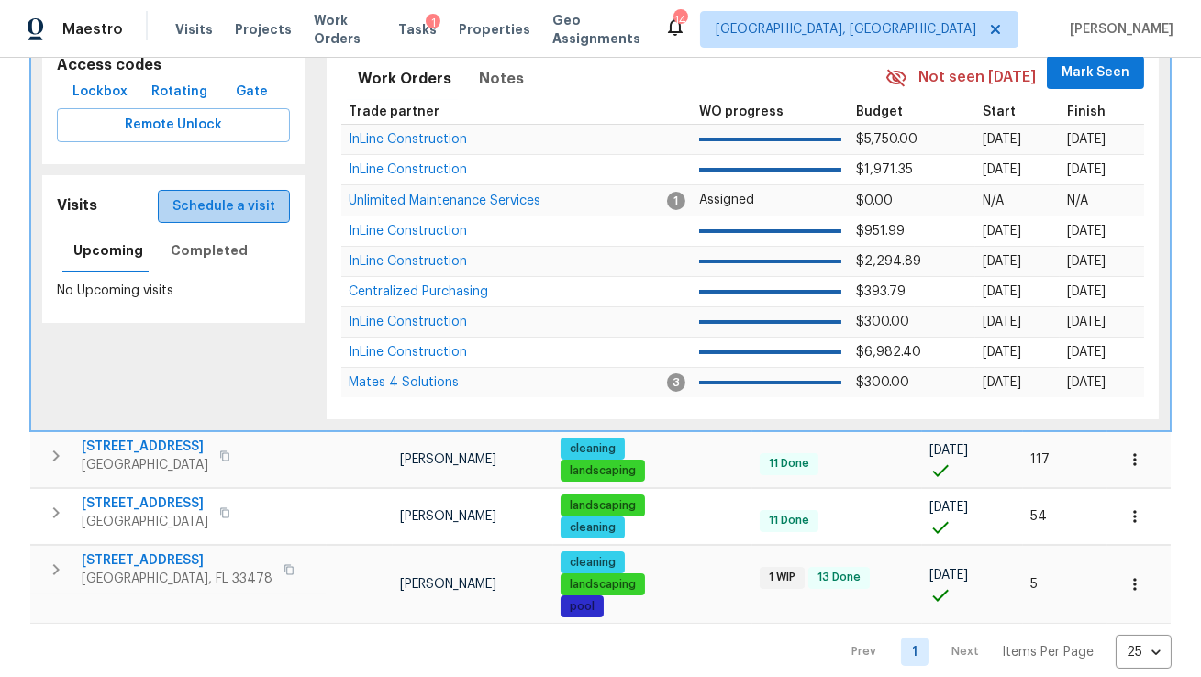
click at [240, 209] on span "Schedule a visit" at bounding box center [224, 206] width 103 height 23
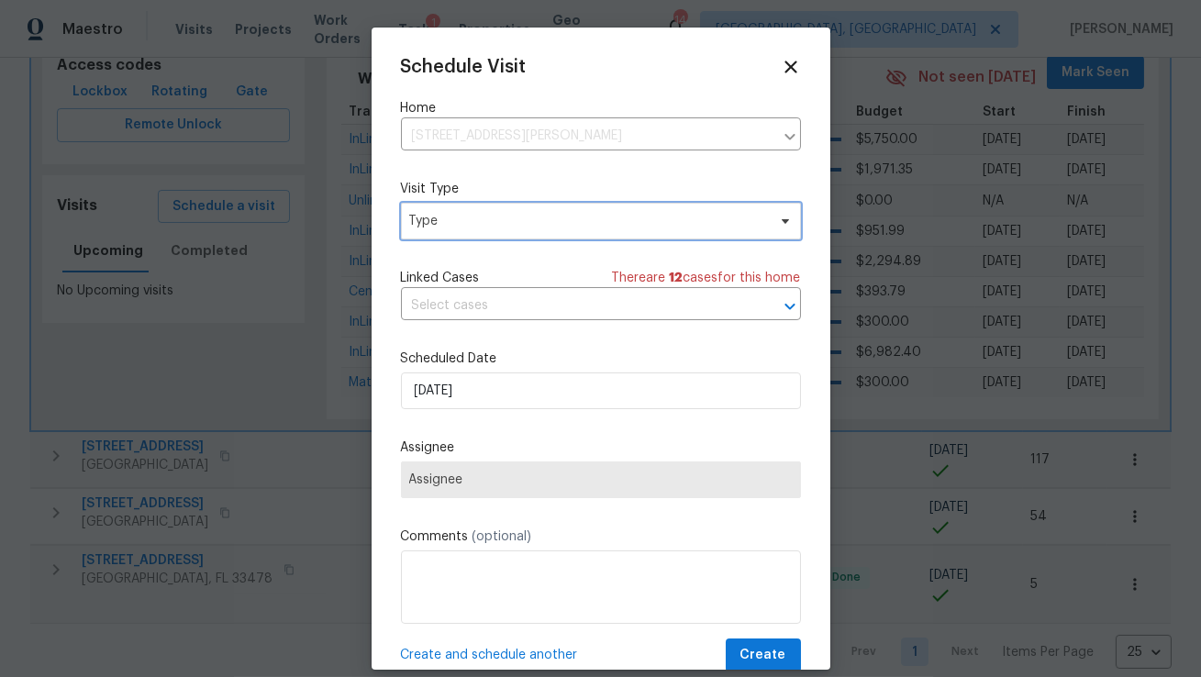
click at [513, 229] on span "Type" at bounding box center [587, 221] width 357 height 18
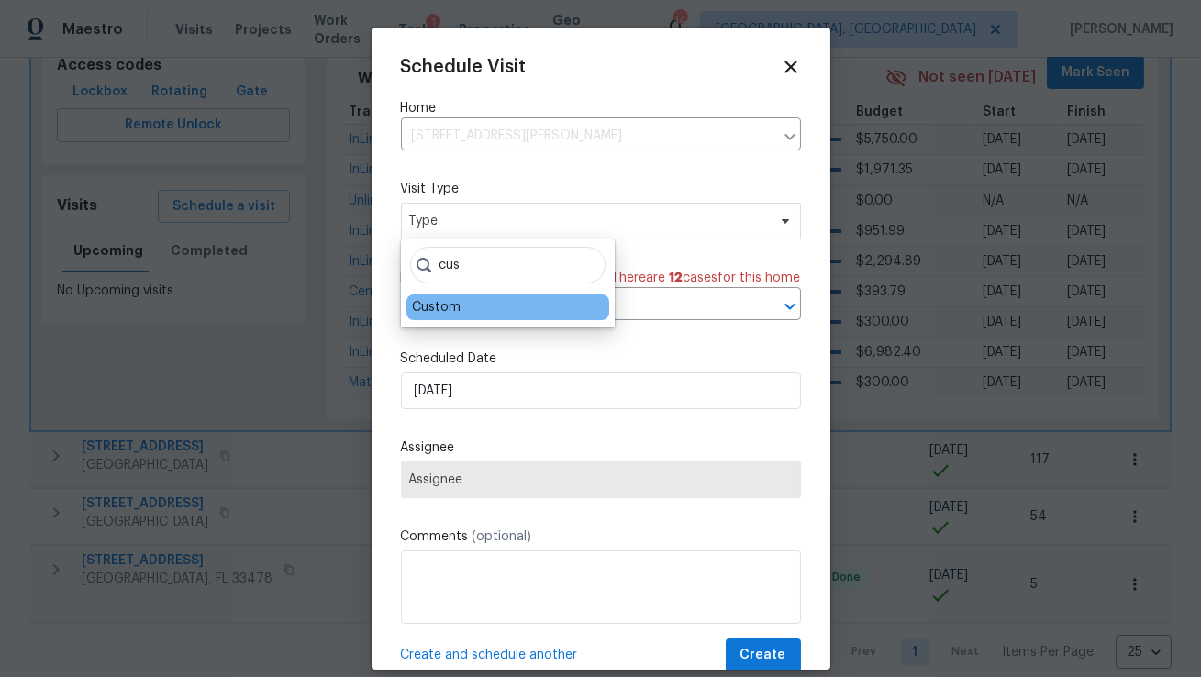
type input "cus"
click at [437, 306] on div "Custom" at bounding box center [436, 307] width 49 height 18
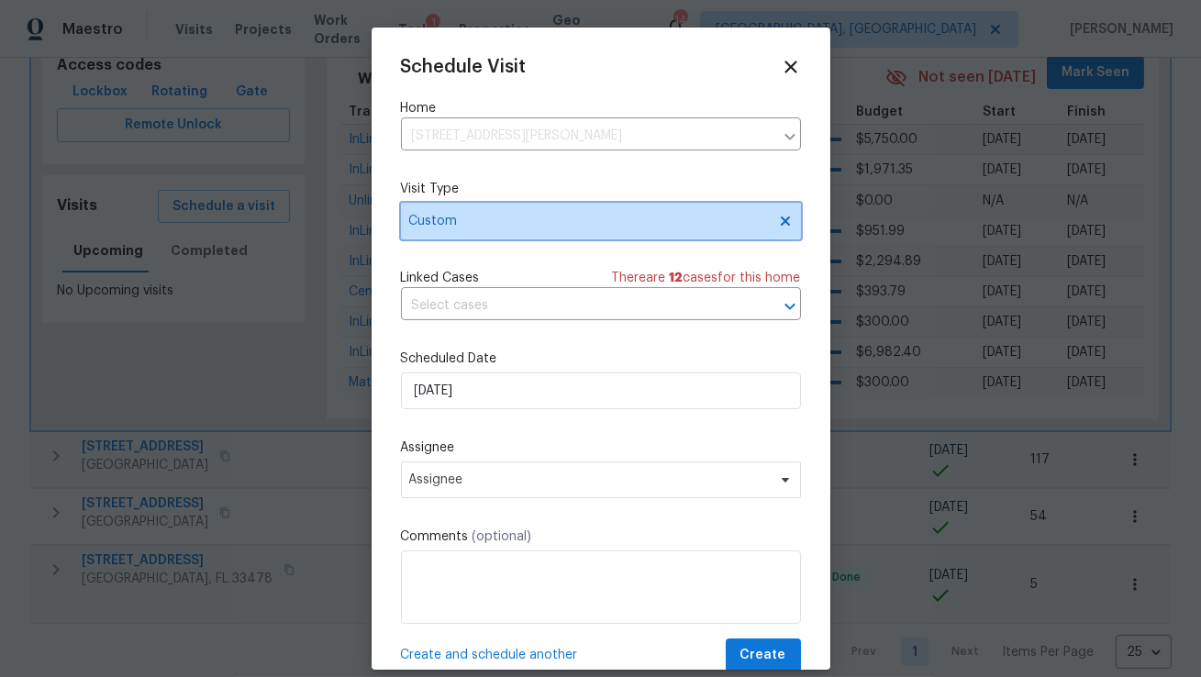
click at [789, 223] on icon at bounding box center [785, 221] width 15 height 15
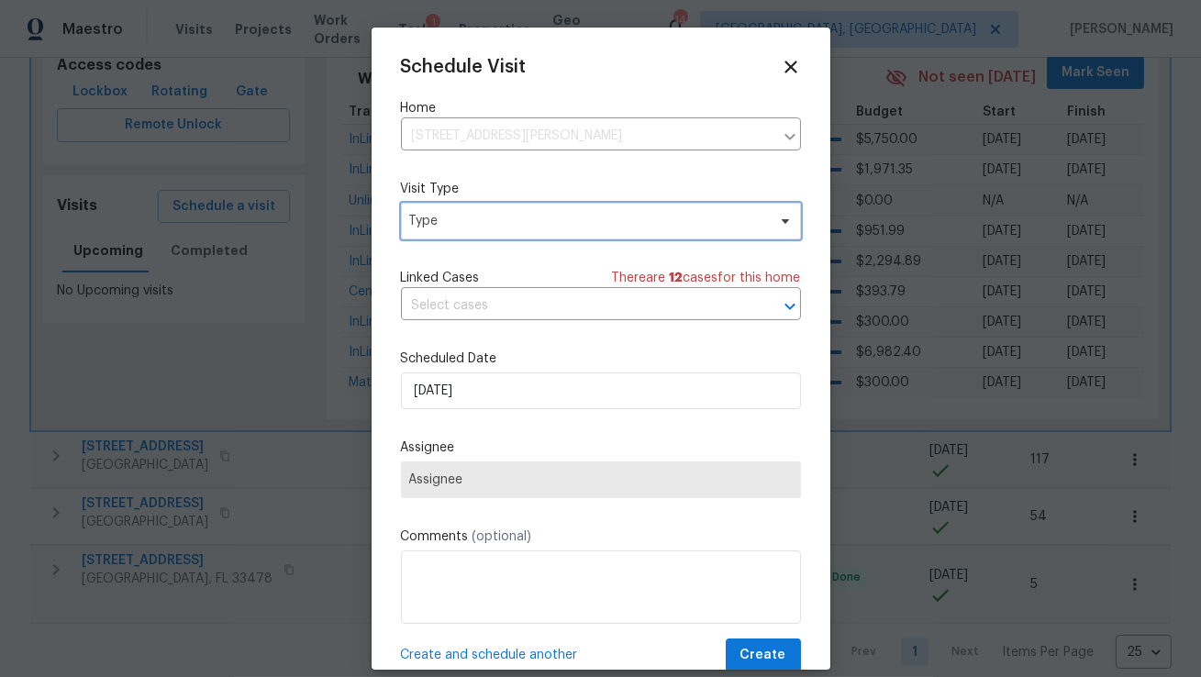
click at [700, 223] on span "Type" at bounding box center [587, 221] width 357 height 18
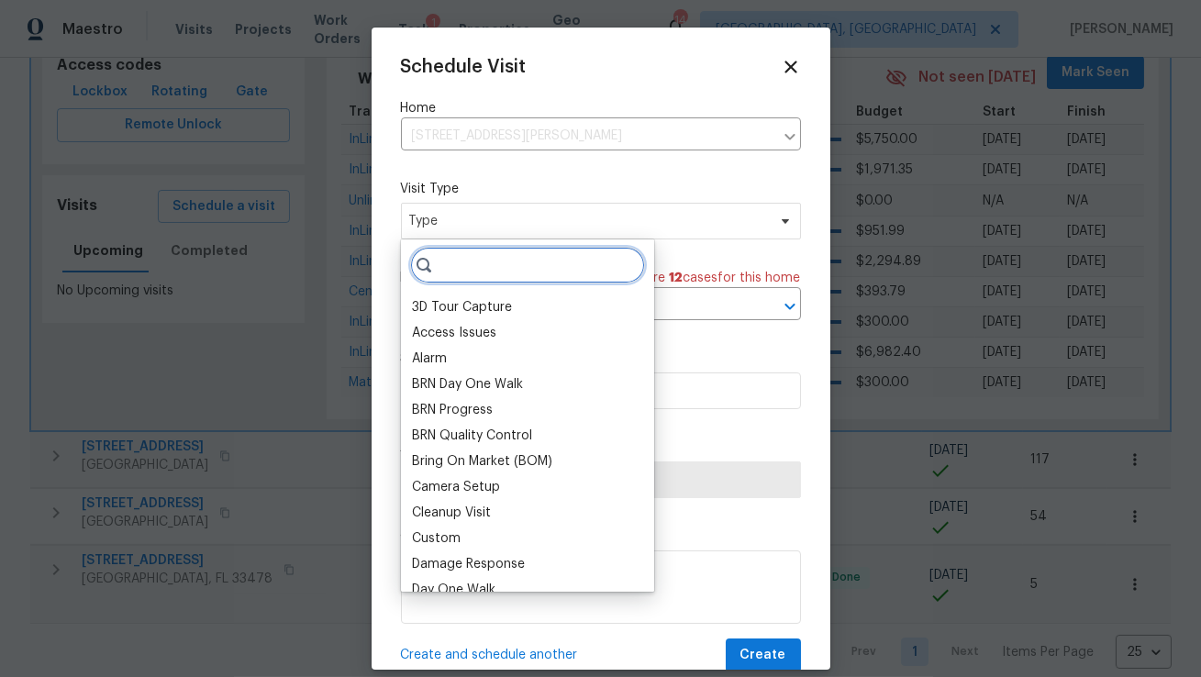
click at [585, 269] on input "search" at bounding box center [527, 265] width 235 height 37
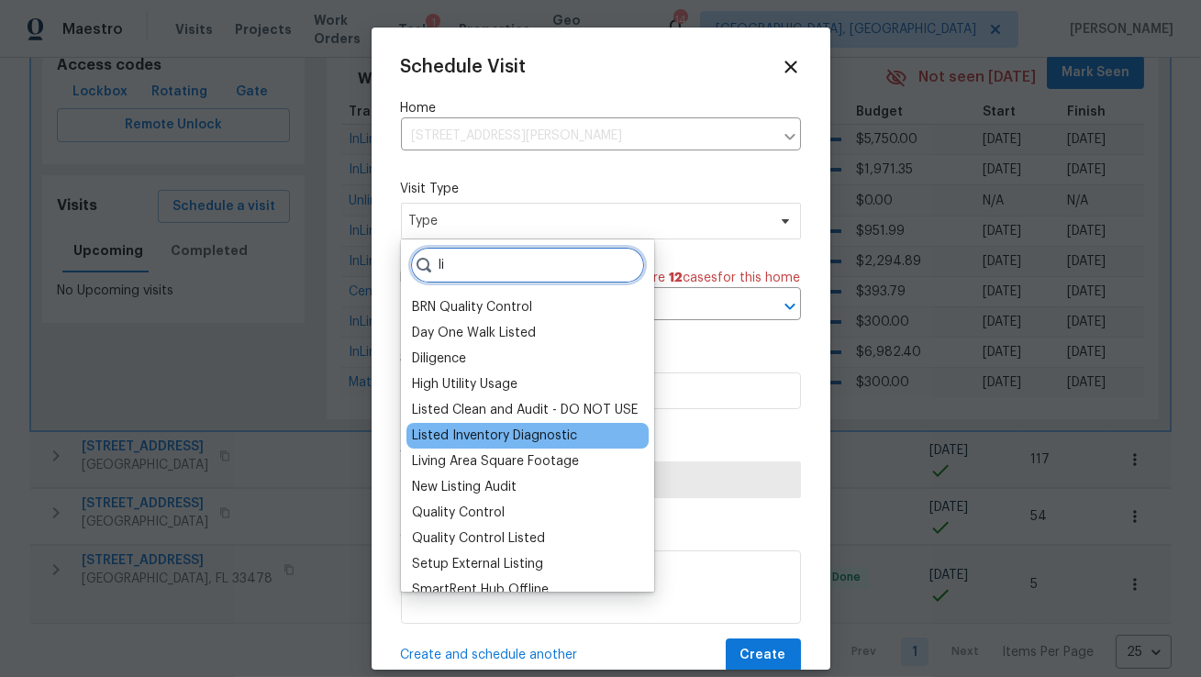
type input "li"
click at [515, 437] on div "Listed Inventory Diagnostic" at bounding box center [494, 436] width 165 height 18
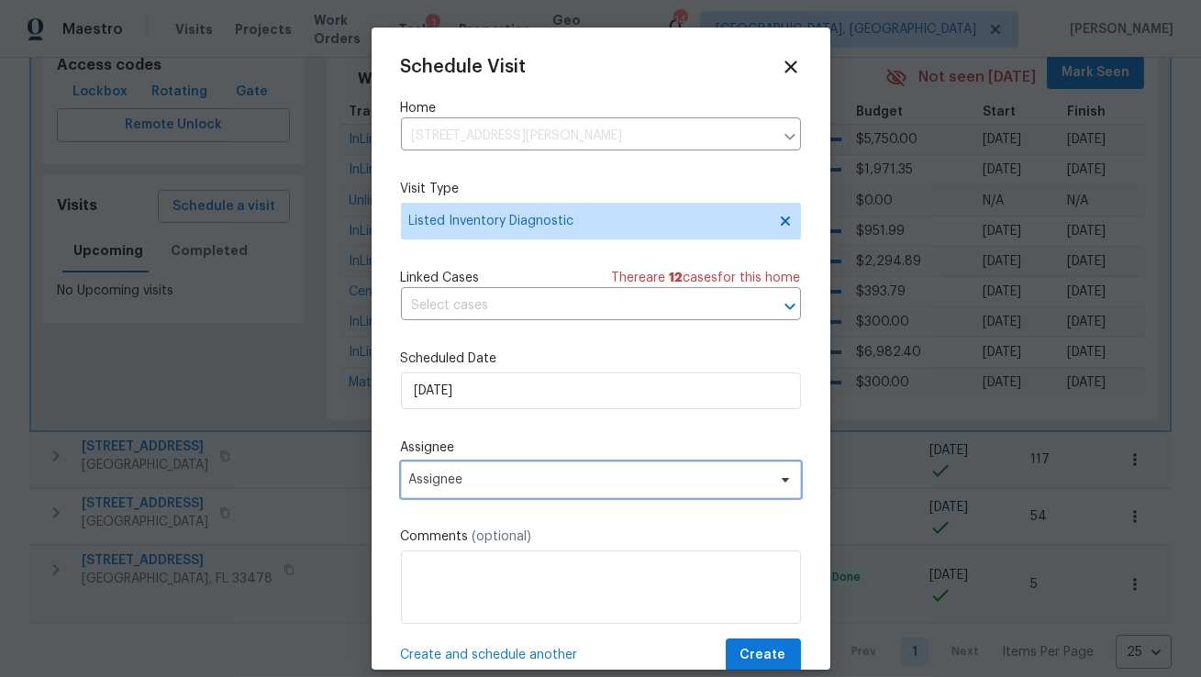
click at [653, 485] on span "Assignee" at bounding box center [589, 480] width 360 height 15
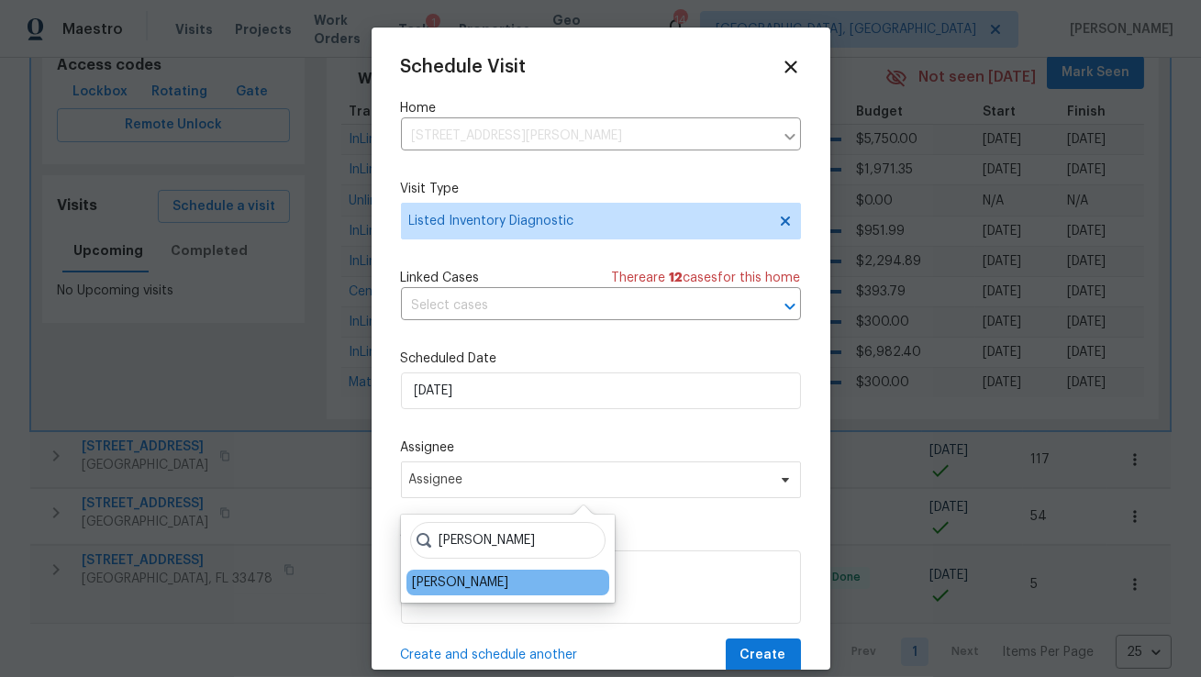
type input "[PERSON_NAME]"
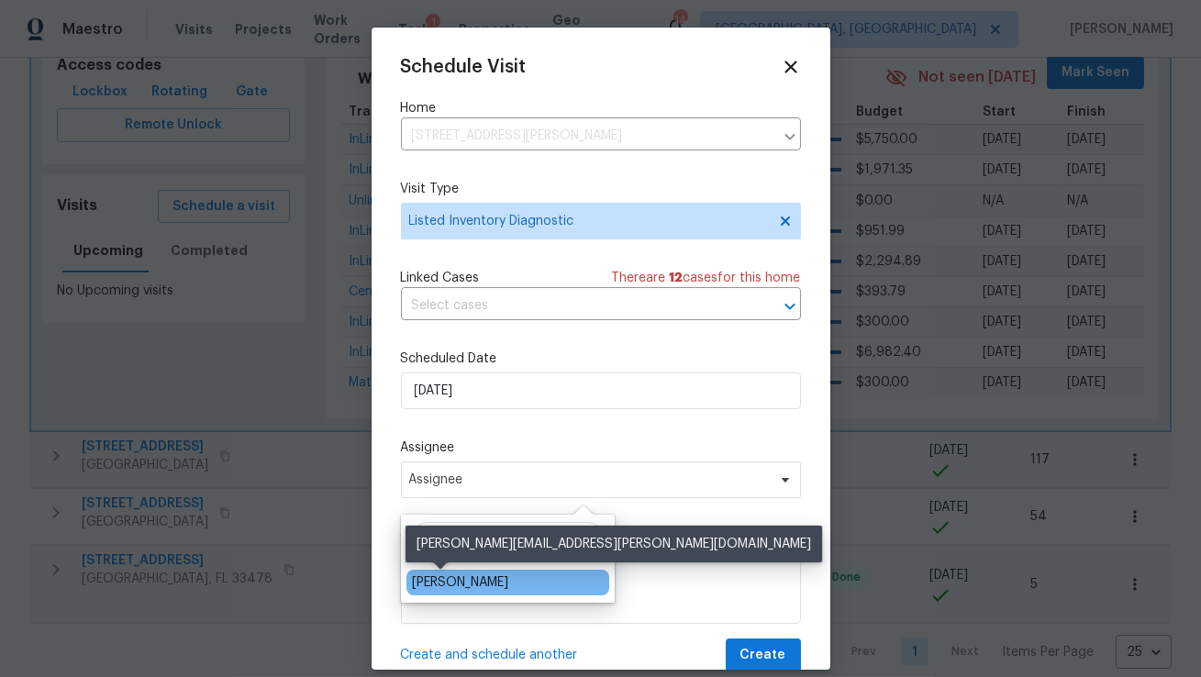
click at [442, 589] on div "[PERSON_NAME]" at bounding box center [460, 583] width 96 height 18
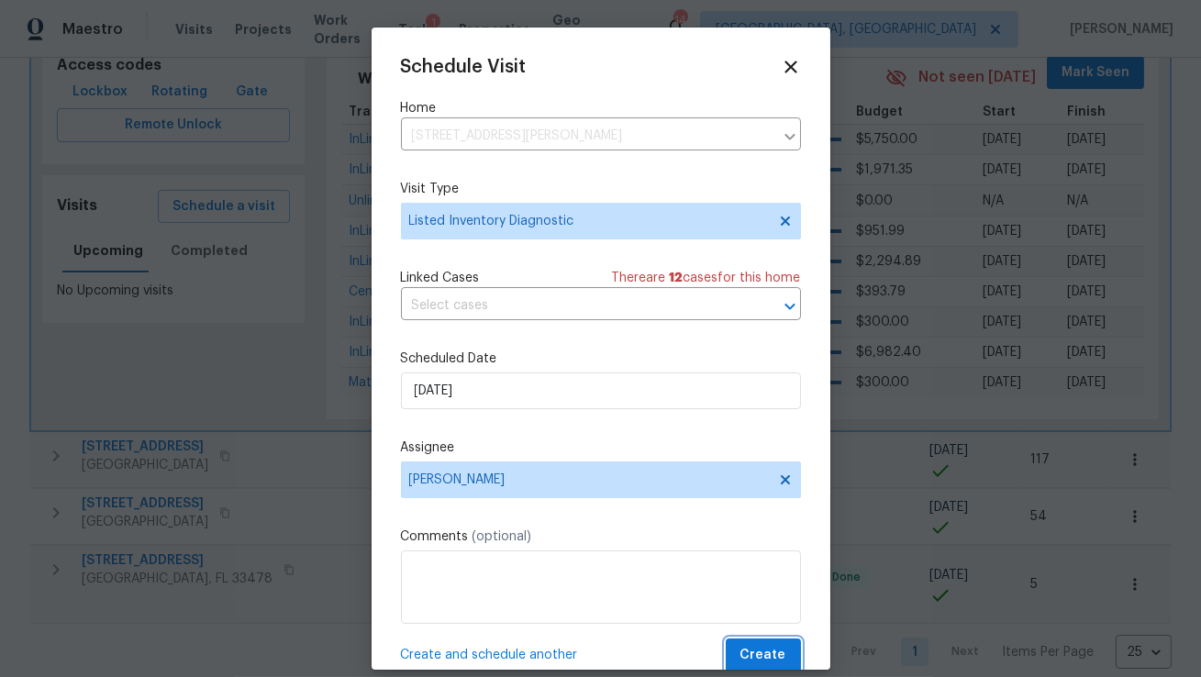
click at [755, 659] on span "Create" at bounding box center [764, 655] width 46 height 23
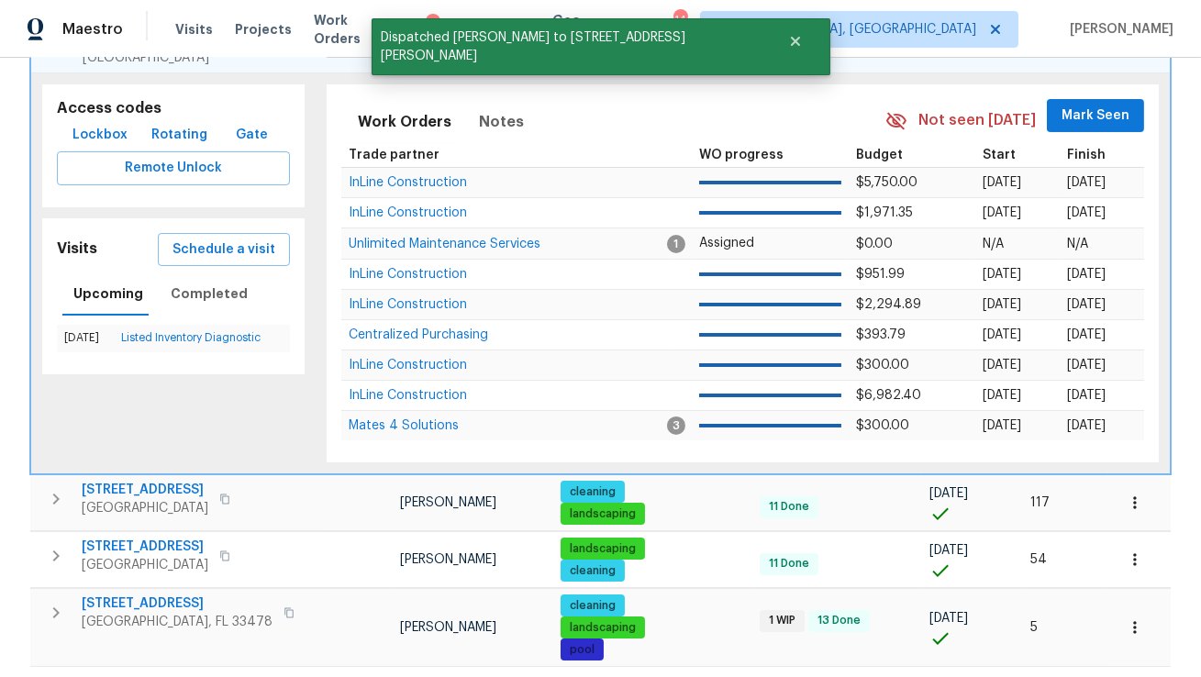
scroll to position [465, 0]
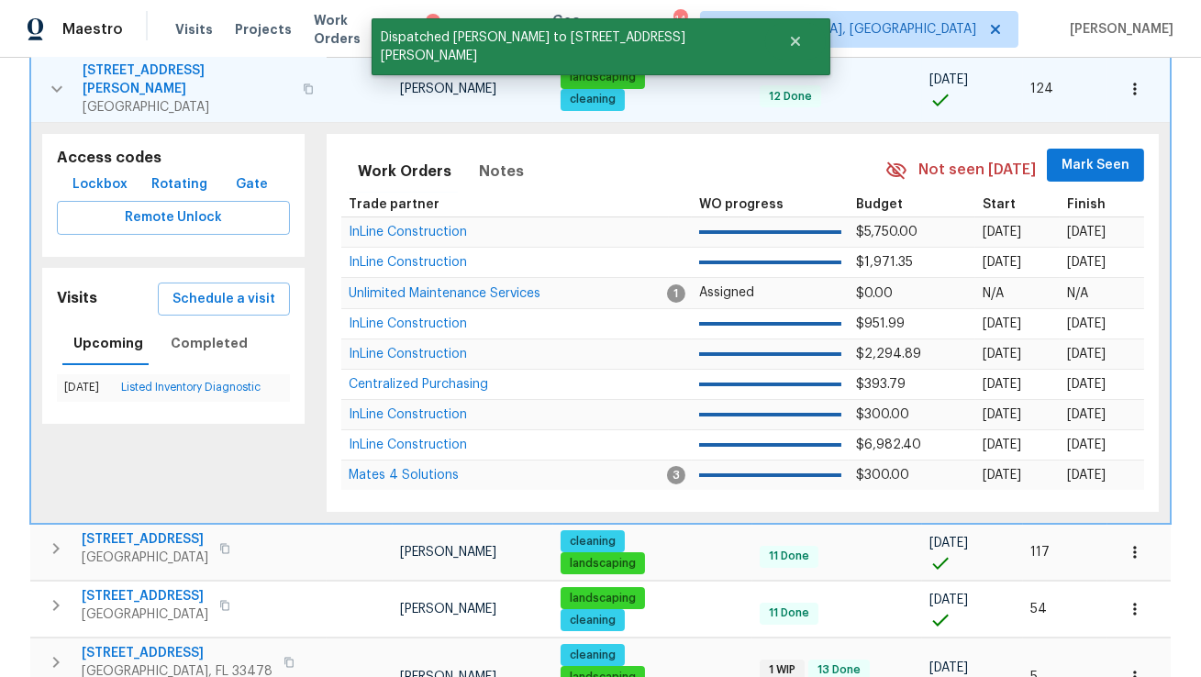
click at [57, 84] on icon "button" at bounding box center [57, 89] width 22 height 22
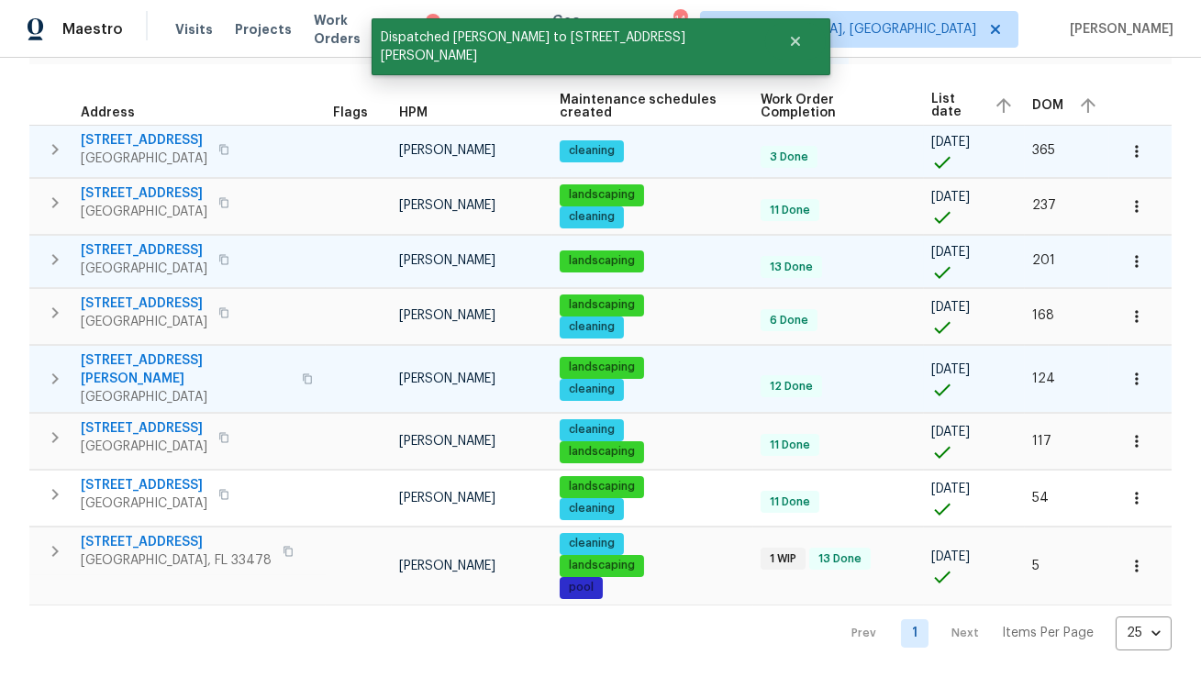
scroll to position [174, 0]
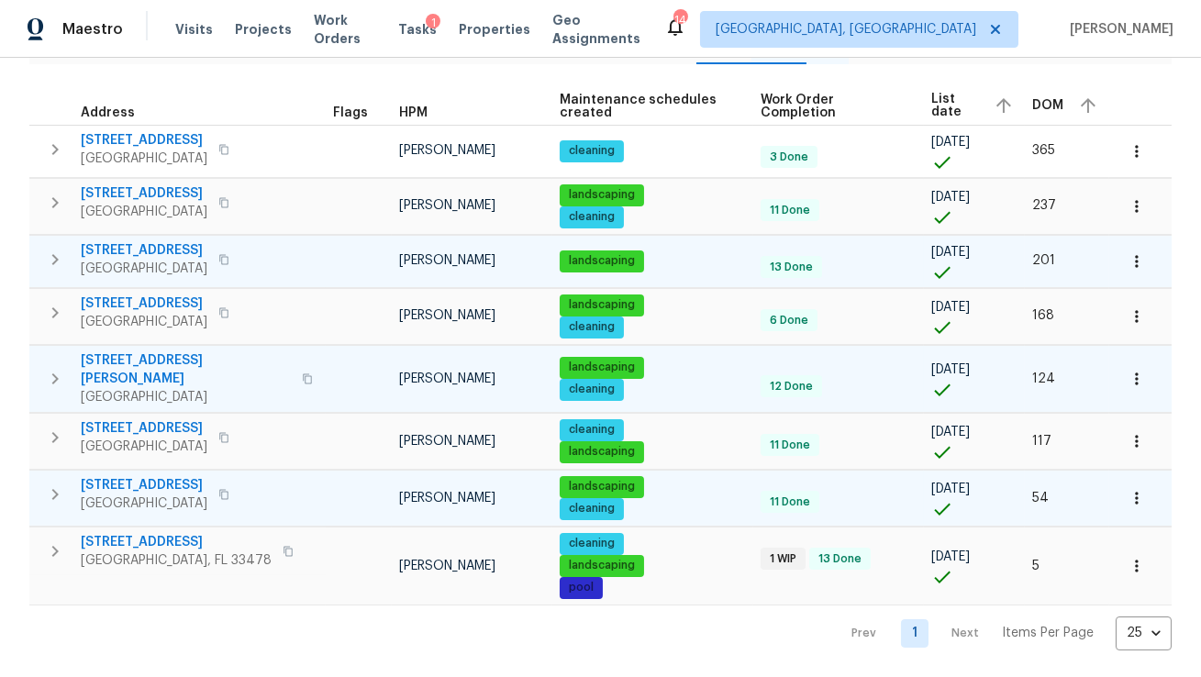
click at [55, 495] on icon "button" at bounding box center [55, 494] width 6 height 11
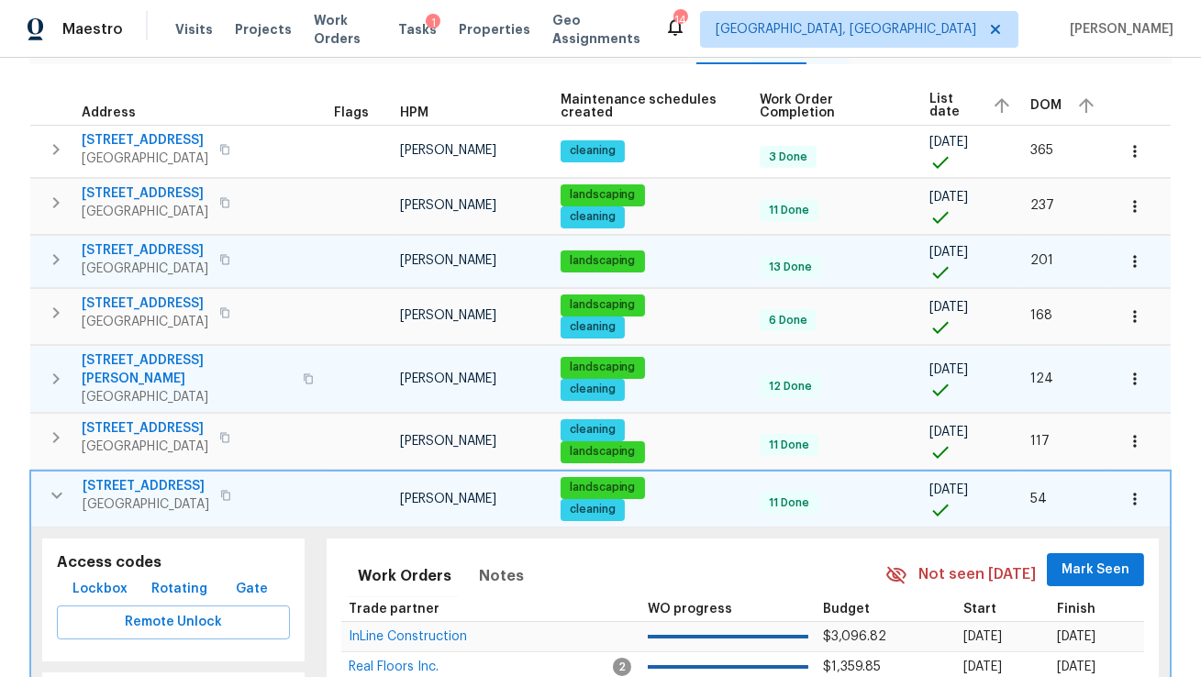
scroll to position [417, 0]
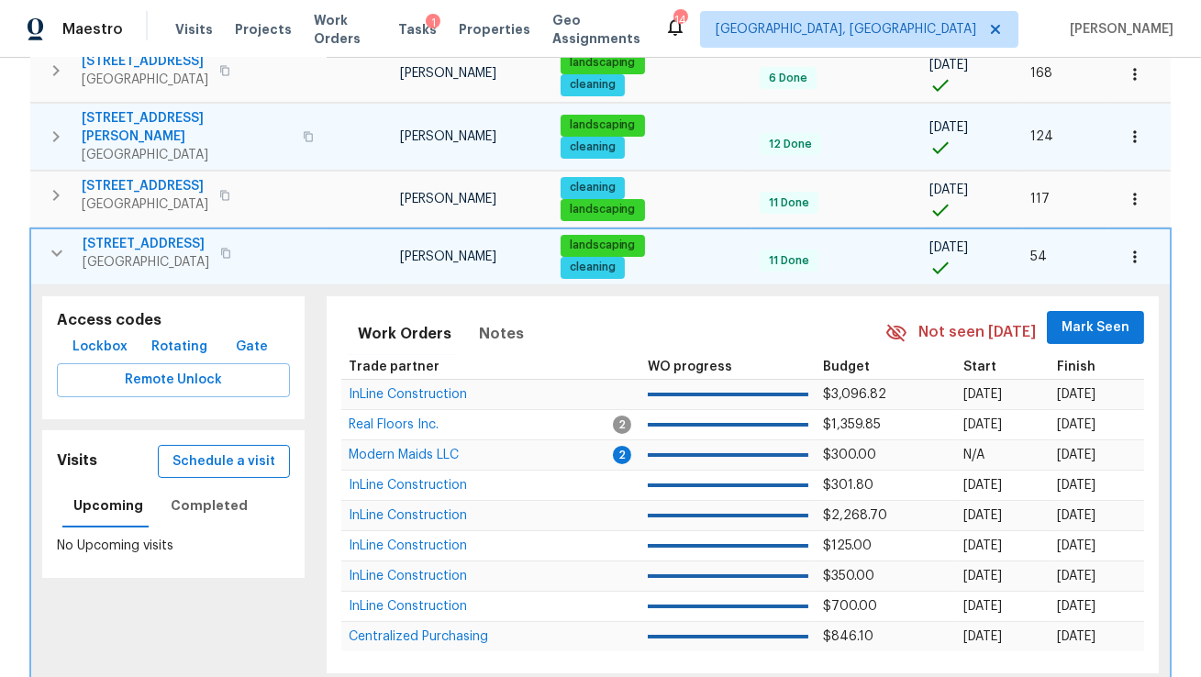
click at [226, 463] on span "Schedule a visit" at bounding box center [224, 462] width 103 height 23
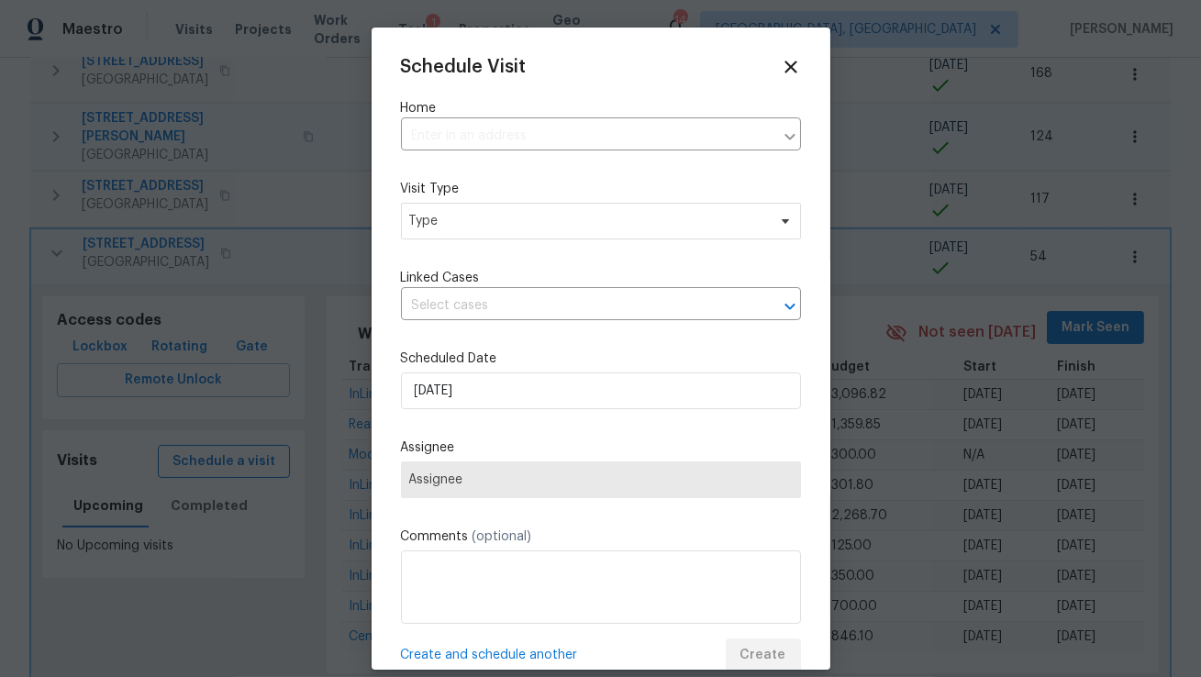
type input "[STREET_ADDRESS]"
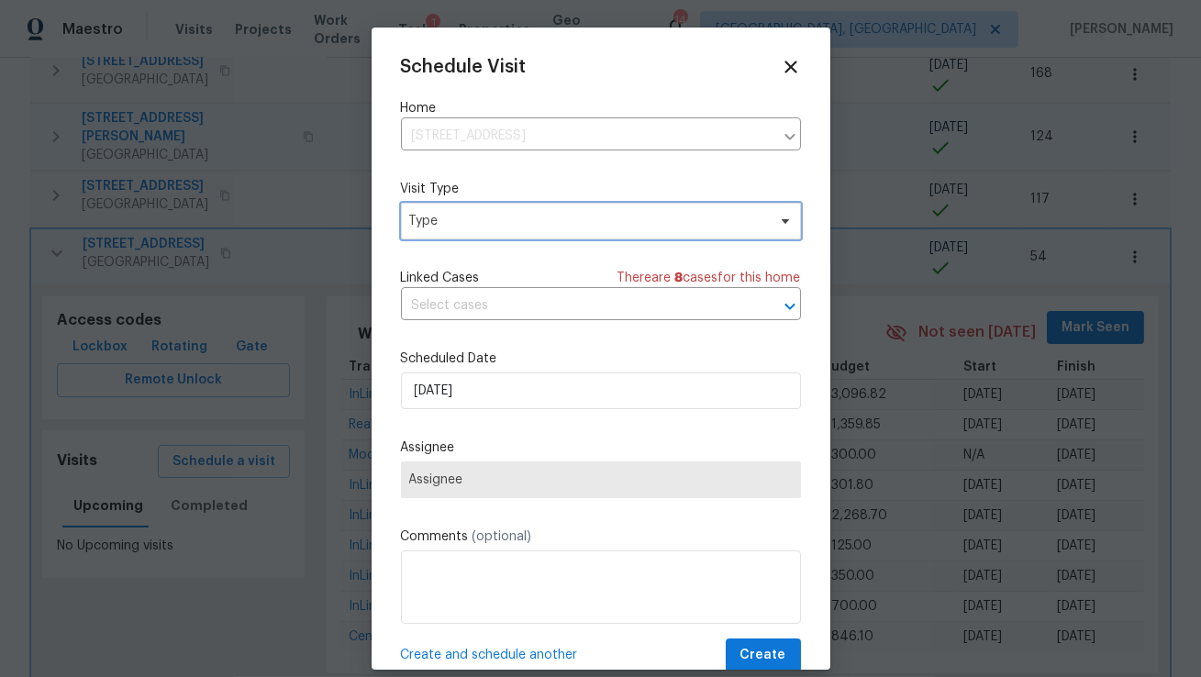
click at [467, 207] on span "Type" at bounding box center [601, 221] width 400 height 37
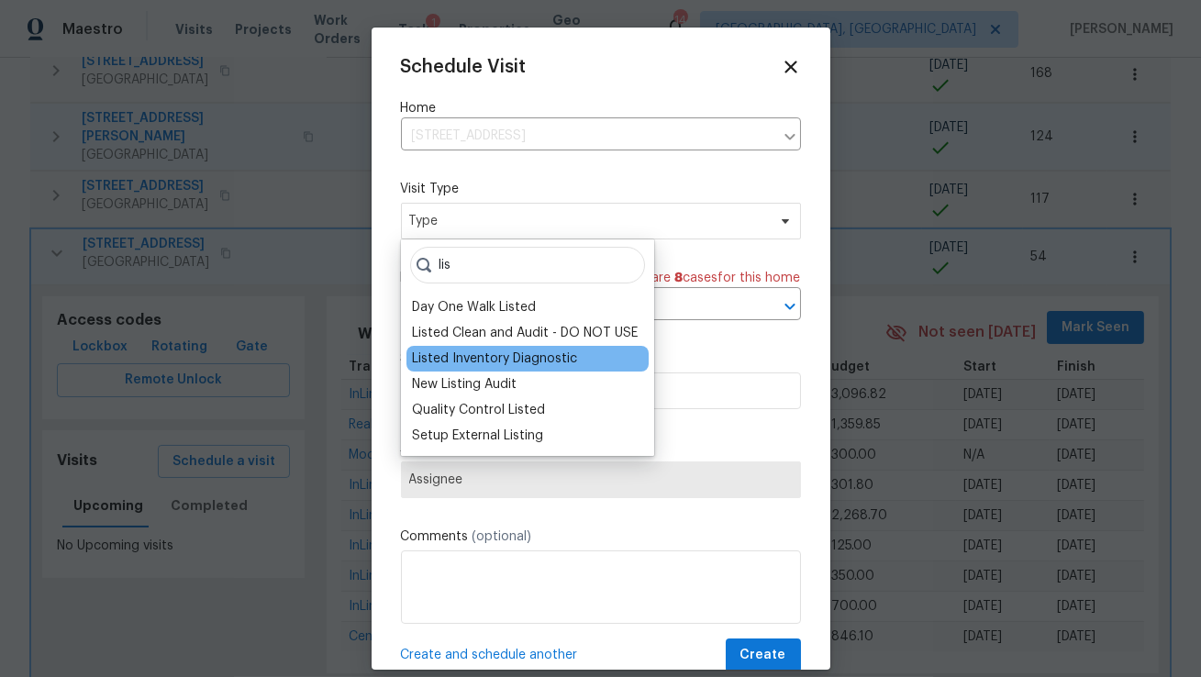
type input "lis"
click at [514, 358] on div "Listed Inventory Diagnostic" at bounding box center [494, 359] width 165 height 18
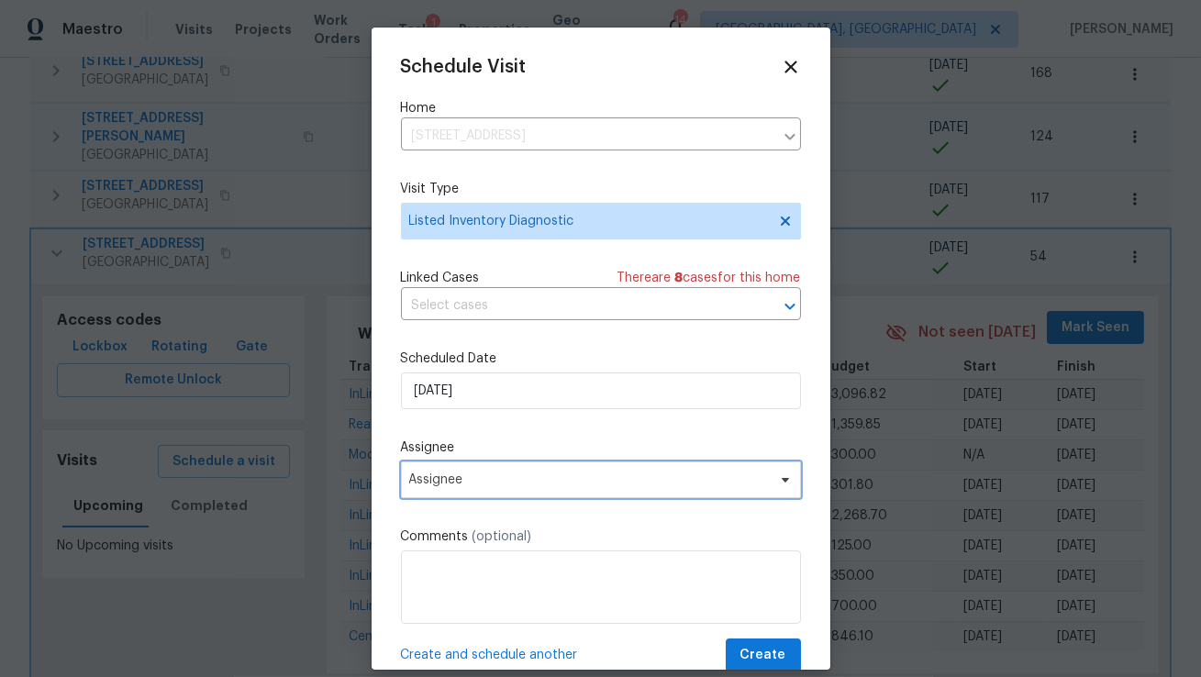
click at [530, 486] on span "Assignee" at bounding box center [589, 480] width 360 height 15
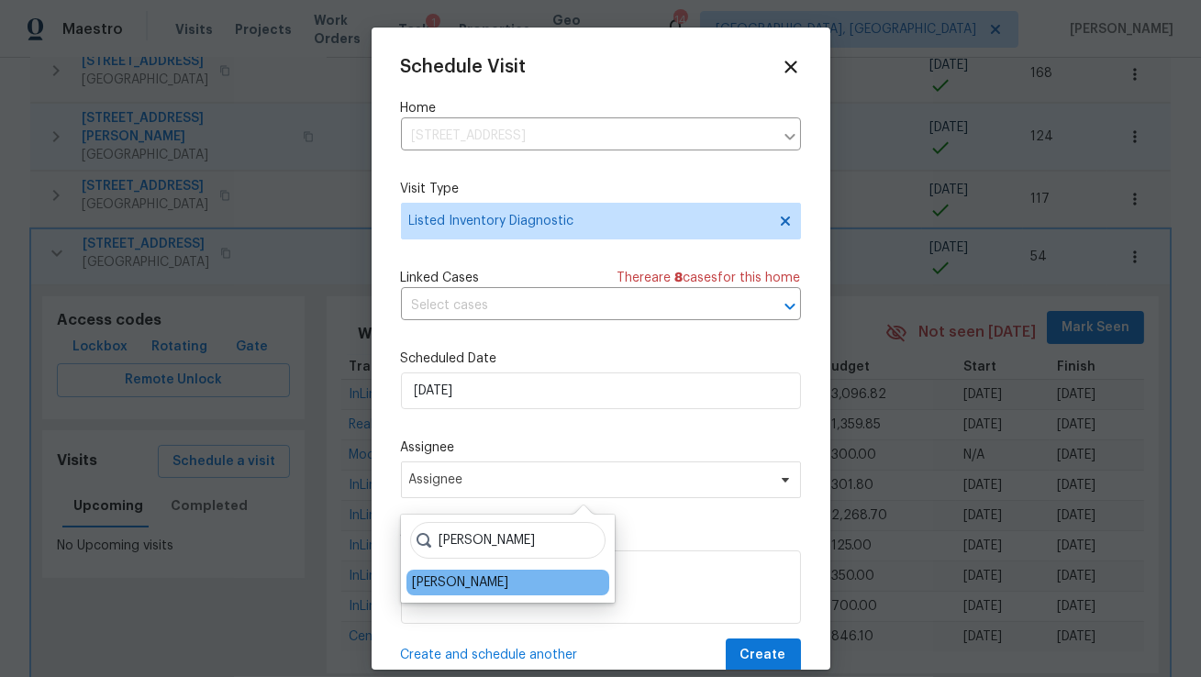
type input "[PERSON_NAME]"
click at [470, 586] on div "[PERSON_NAME]" at bounding box center [508, 583] width 203 height 26
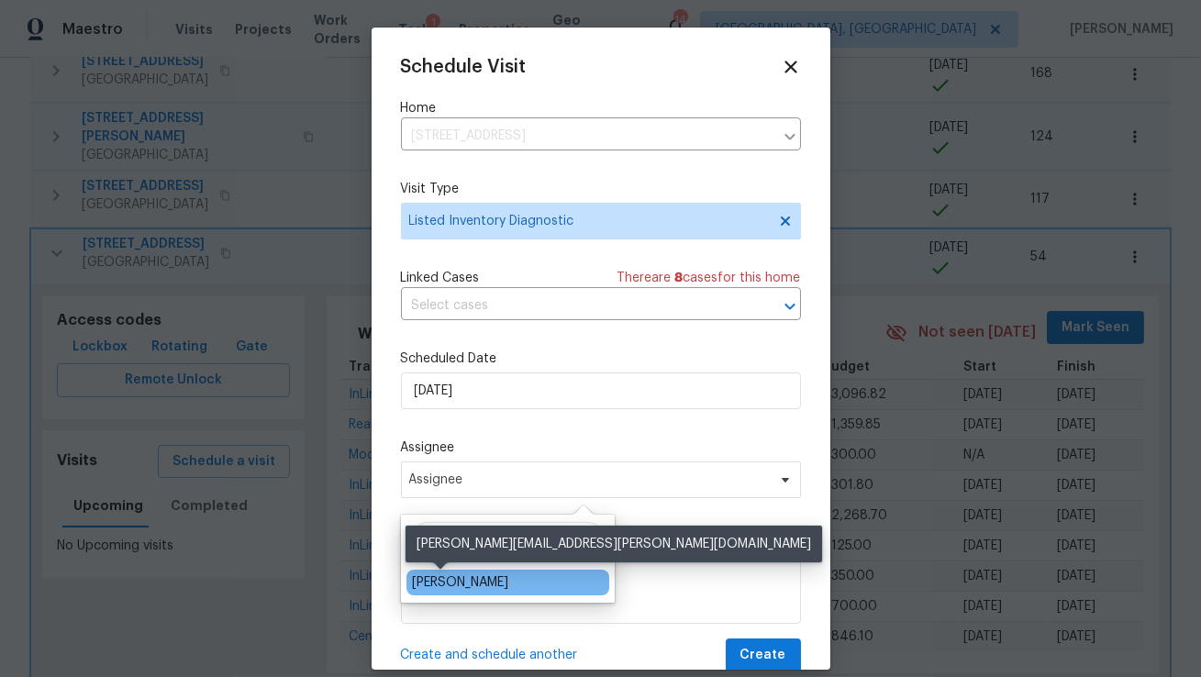
click at [451, 583] on div "[PERSON_NAME]" at bounding box center [460, 583] width 96 height 18
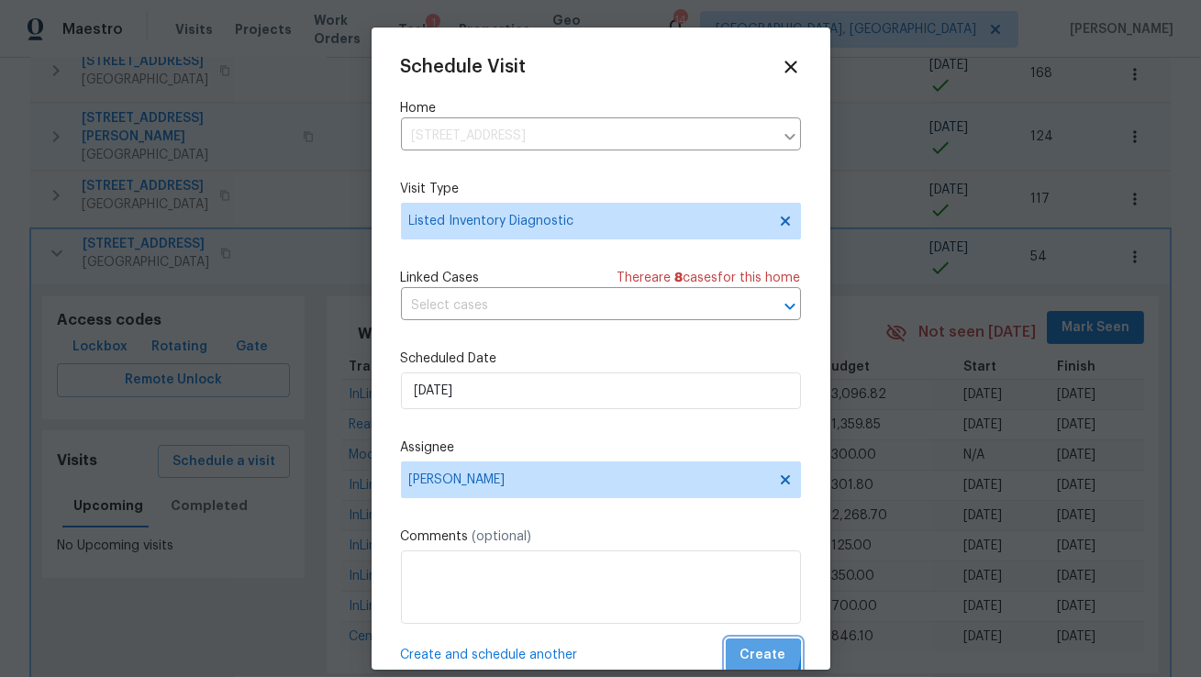
click at [737, 652] on button "Create" at bounding box center [763, 656] width 75 height 34
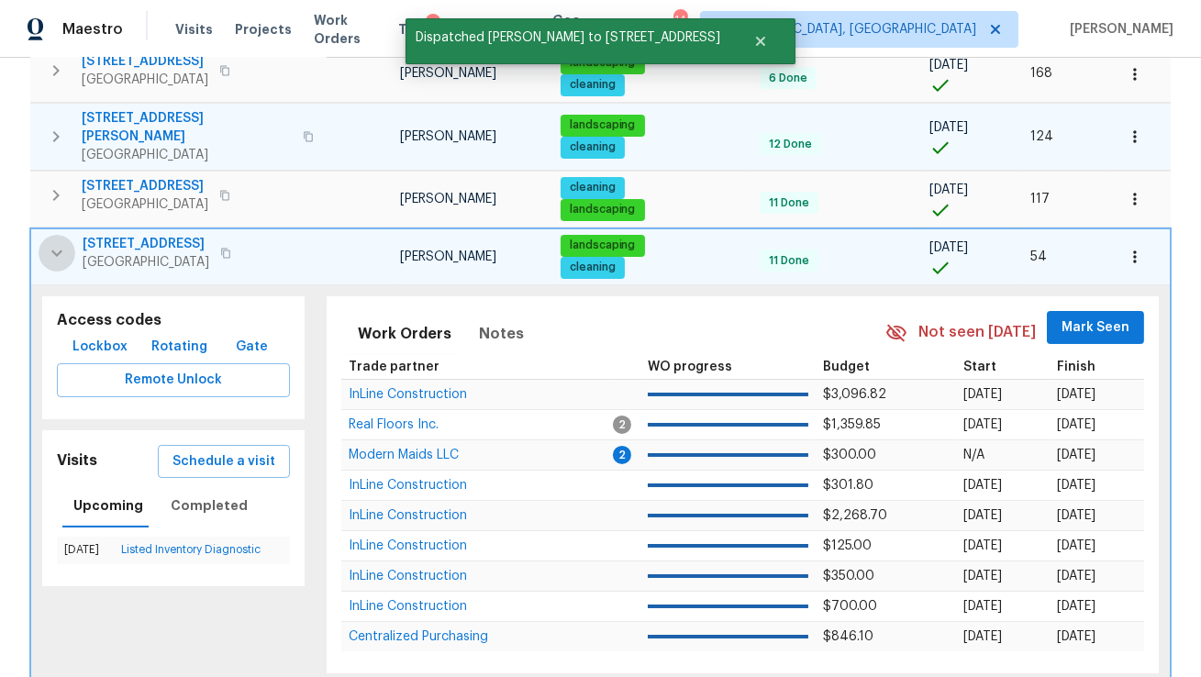
click at [61, 253] on icon "button" at bounding box center [57, 253] width 22 height 22
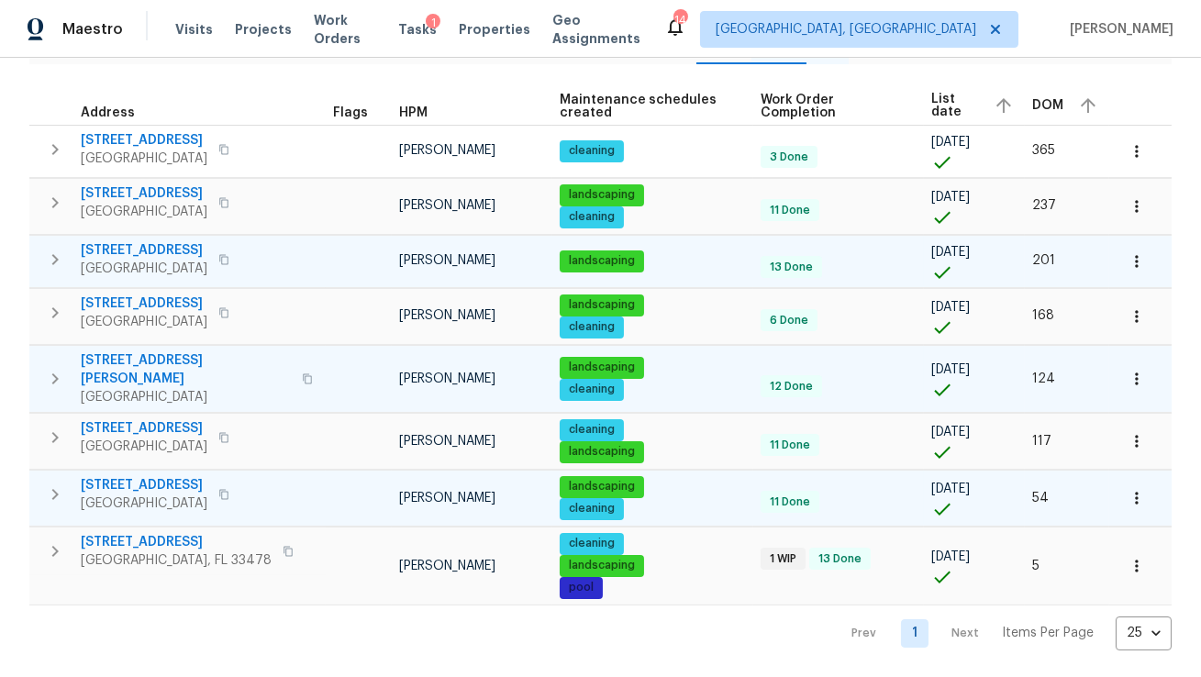
scroll to position [0, 0]
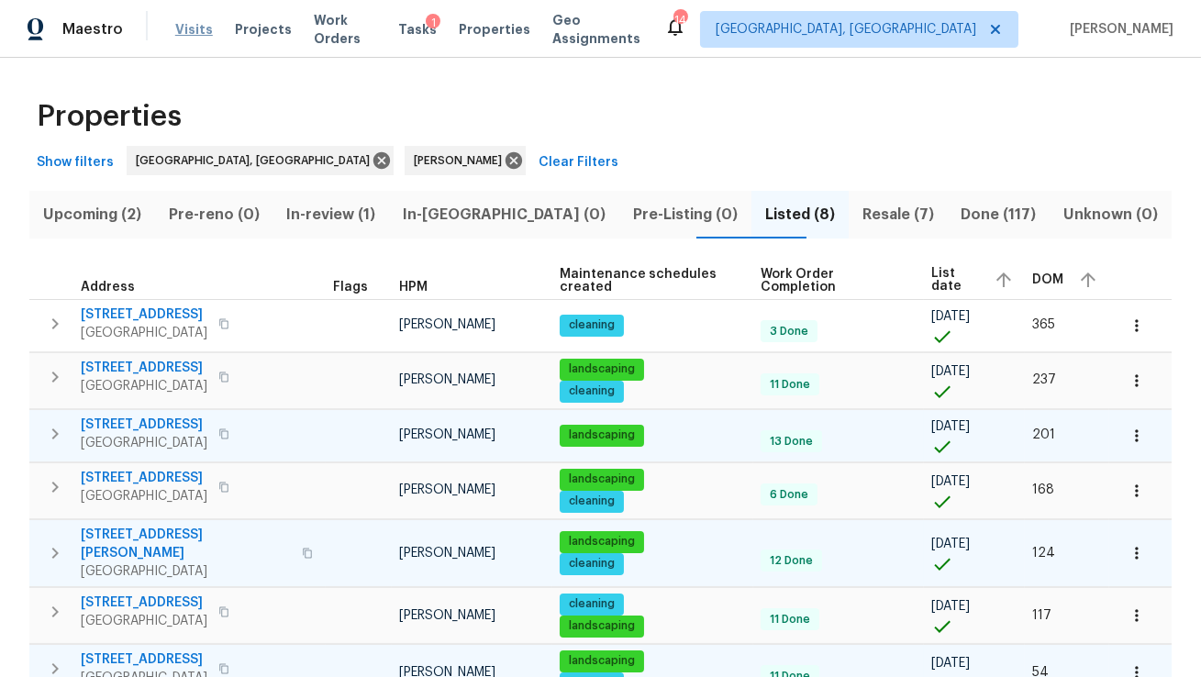
click at [185, 30] on span "Visits" at bounding box center [194, 29] width 38 height 18
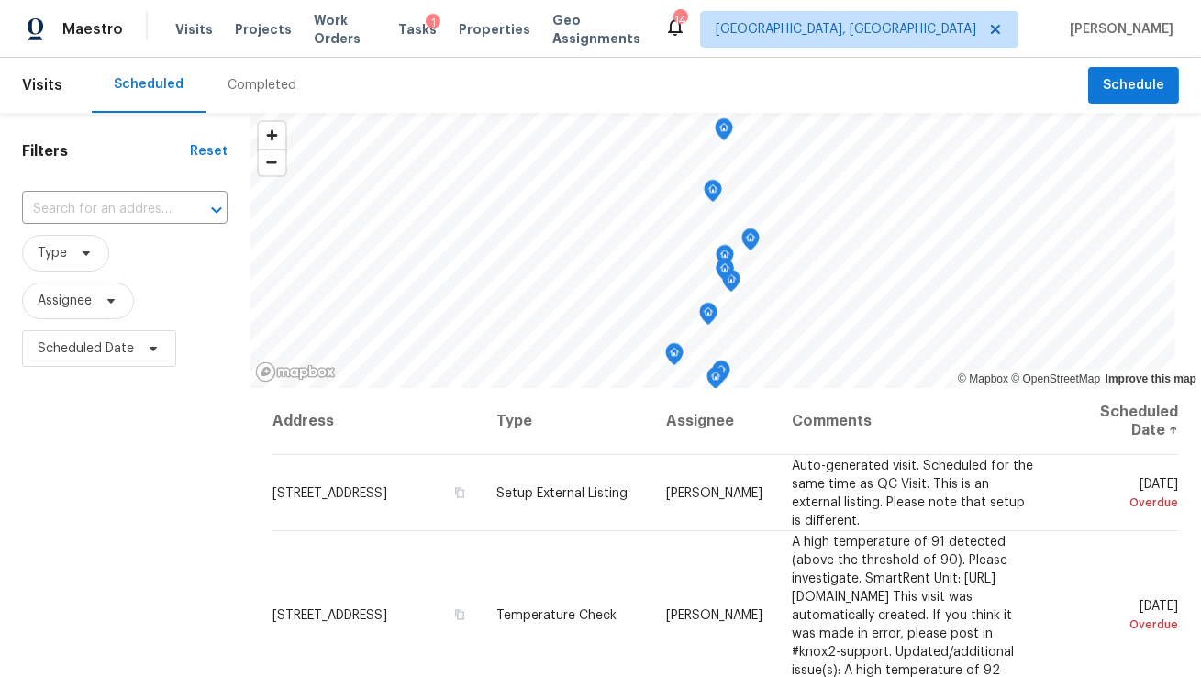
click at [254, 41] on div "Visits Projects Work Orders Tasks 1 Properties Geo Assignments" at bounding box center [419, 29] width 489 height 37
click at [259, 28] on span "Projects" at bounding box center [263, 29] width 57 height 18
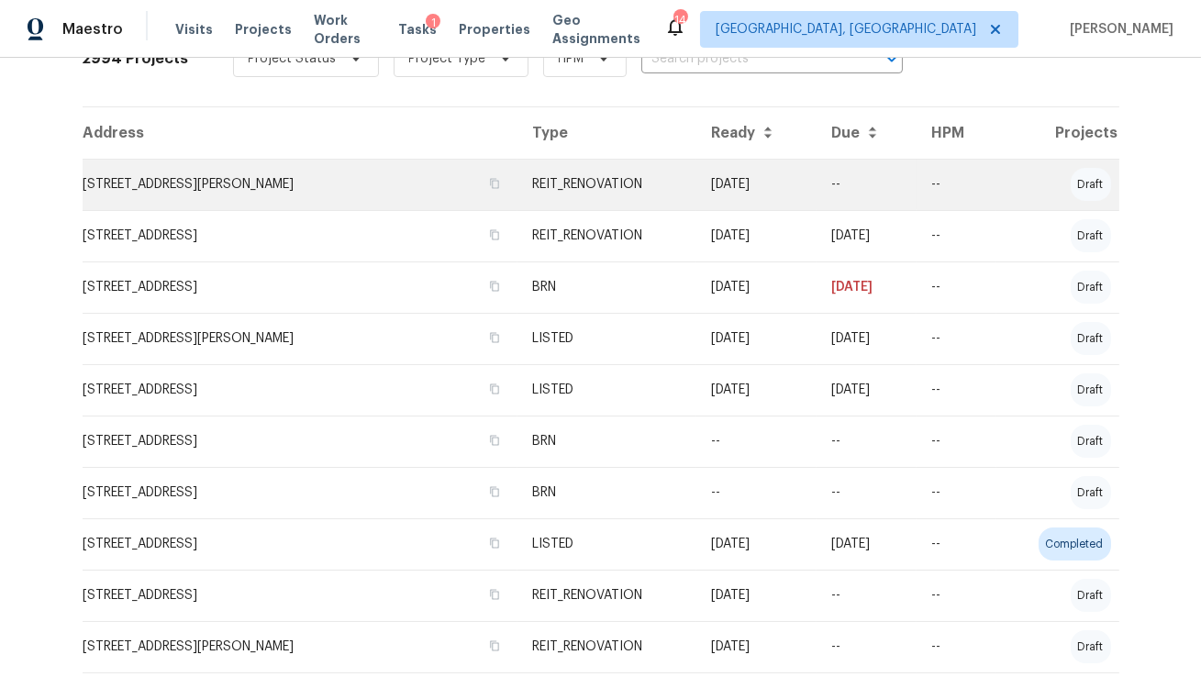
scroll to position [400, 0]
